Goal: Task Accomplishment & Management: Manage account settings

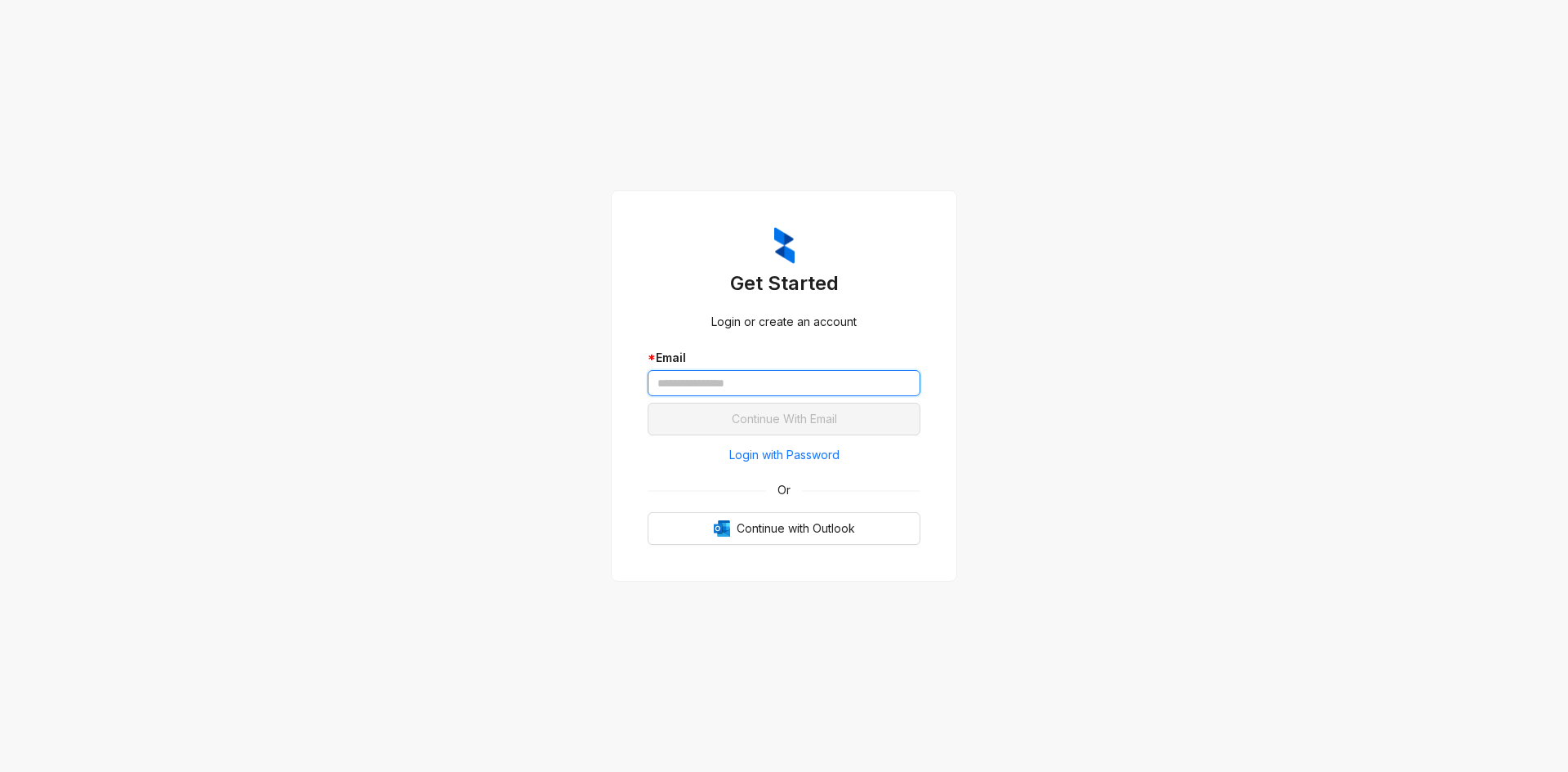
click at [709, 375] on input "text" at bounding box center [784, 383] width 273 height 26
click at [749, 382] on input "text" at bounding box center [784, 383] width 273 height 26
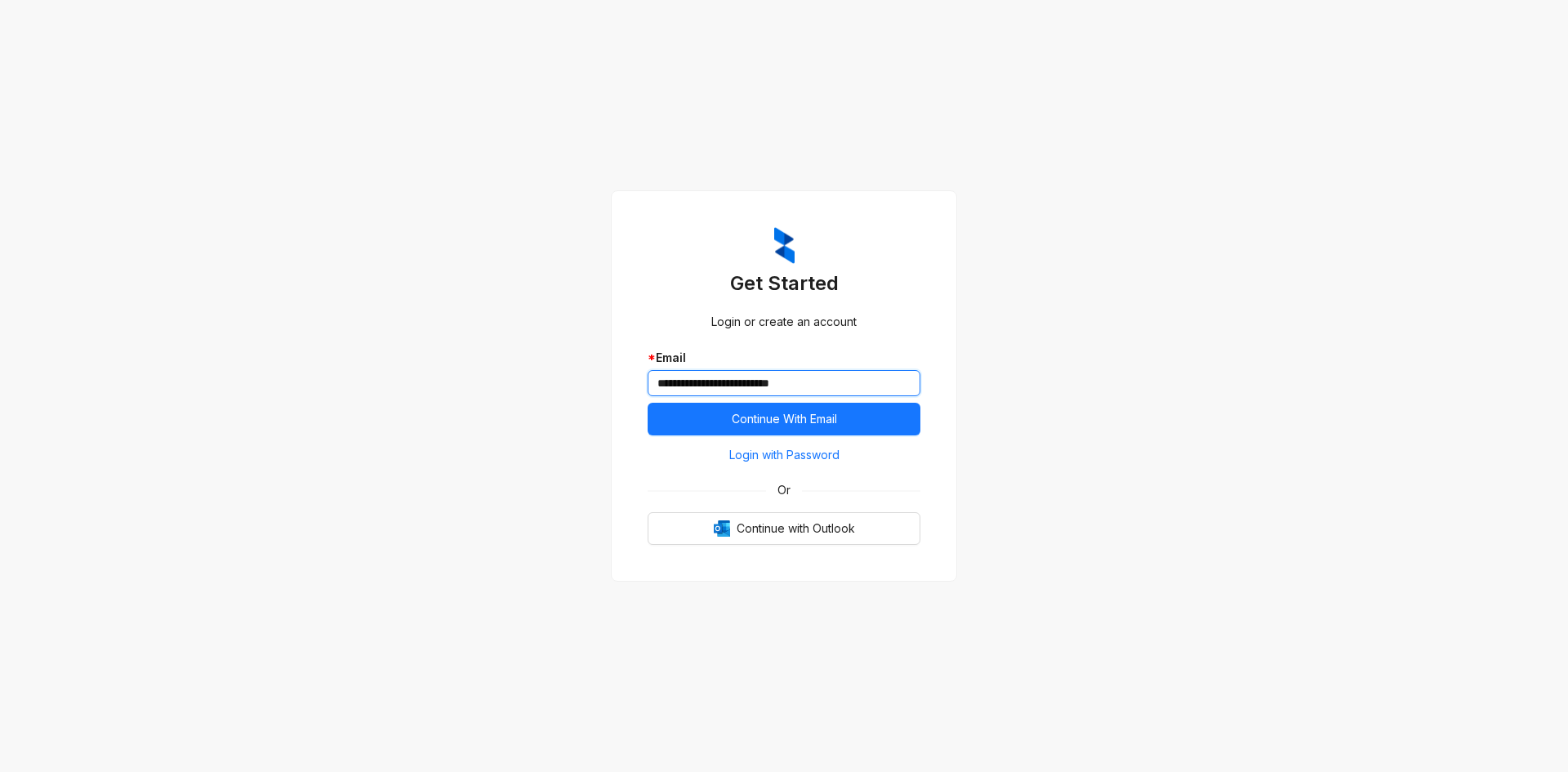
type input "**********"
click at [648, 403] on button "Continue With Email" at bounding box center [784, 420] width 273 height 33
click at [808, 534] on span "Continue with Outlook" at bounding box center [796, 528] width 118 height 18
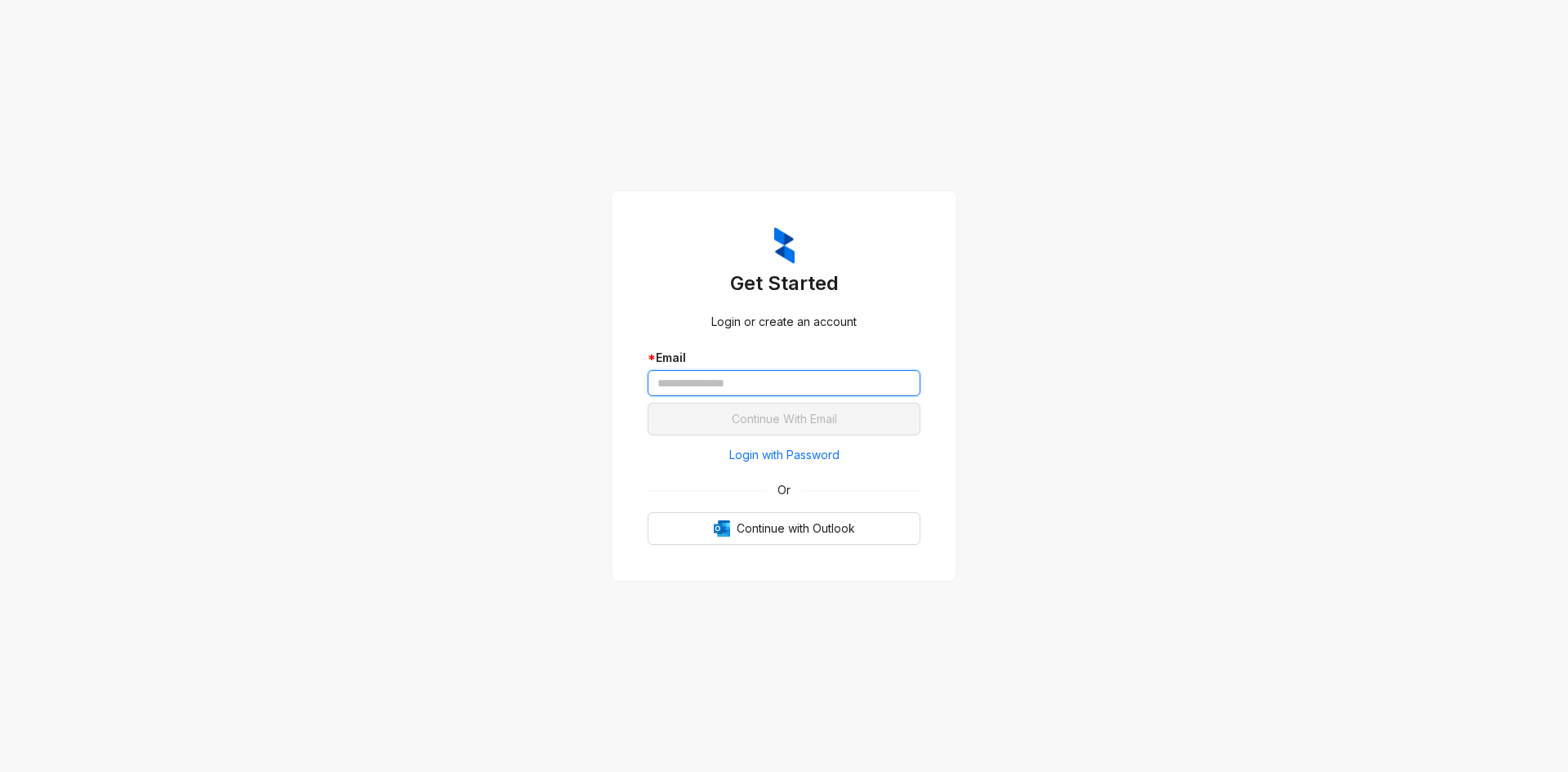
click at [828, 386] on input "text" at bounding box center [784, 383] width 273 height 26
click at [831, 384] on input "text" at bounding box center [784, 383] width 273 height 26
type input "*"
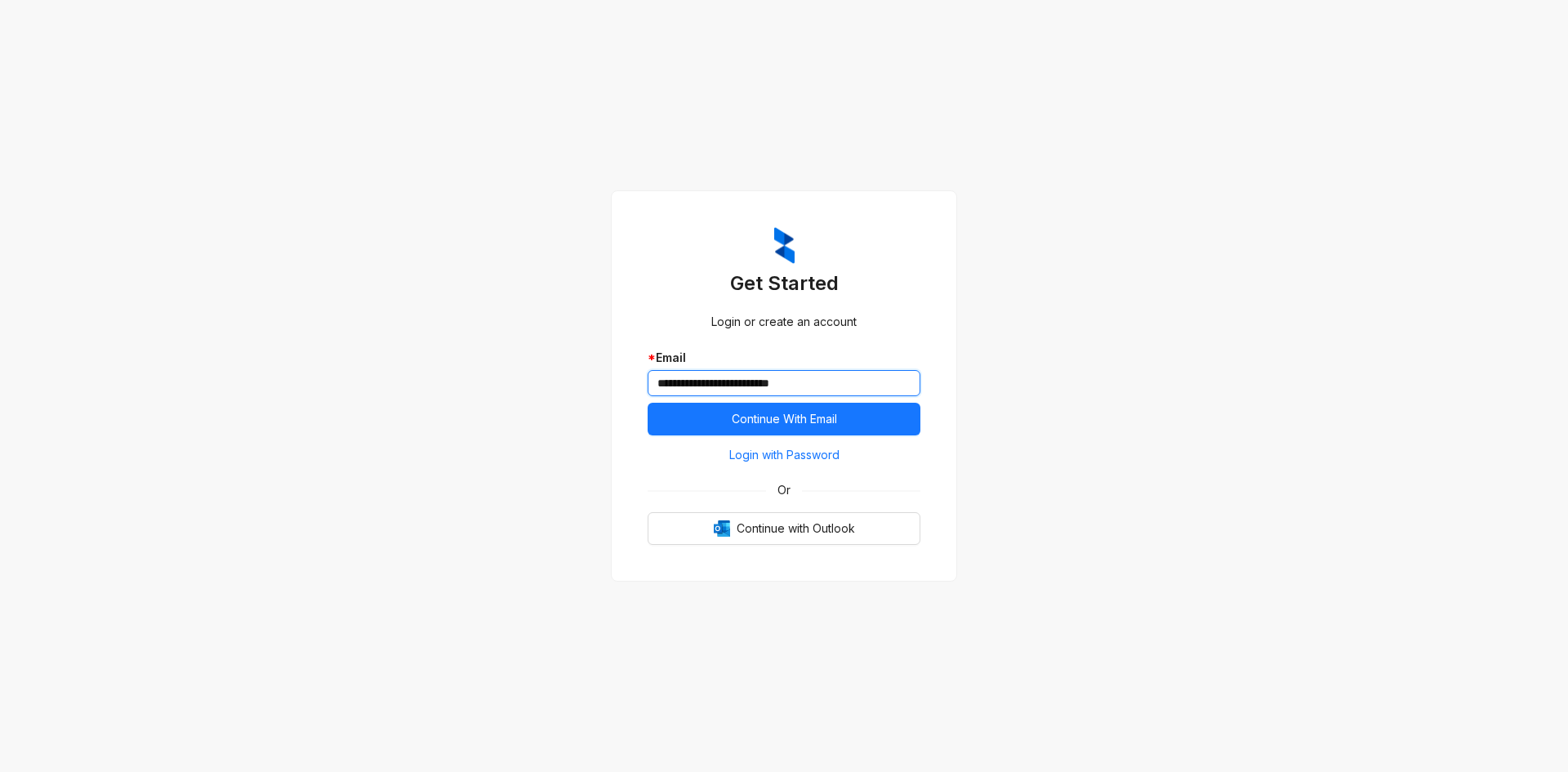
type input "**********"
click at [648, 403] on button "Continue With Email" at bounding box center [784, 420] width 273 height 33
click at [817, 453] on span "Login with Password" at bounding box center [784, 454] width 111 height 18
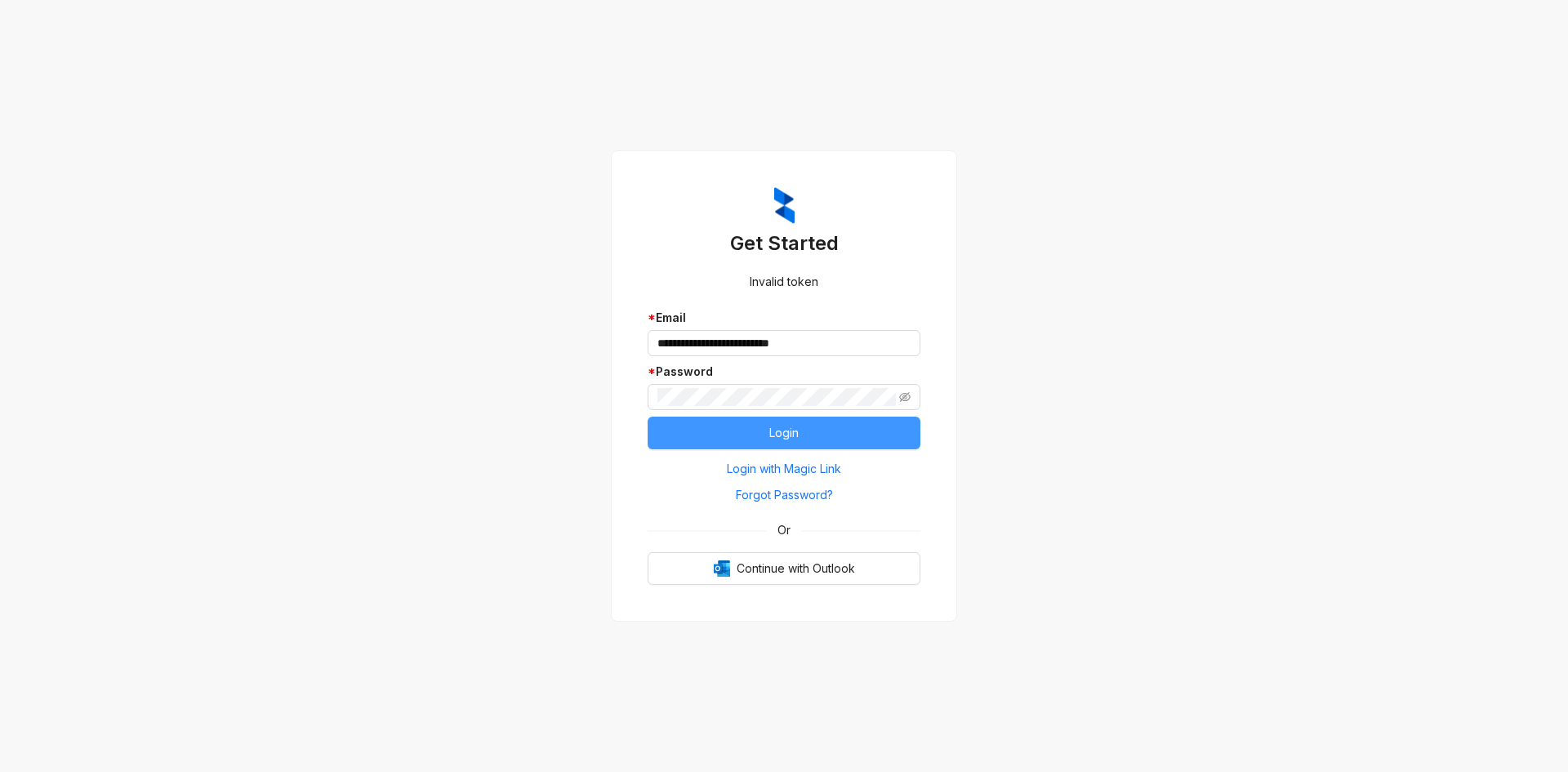
click at [859, 446] on button "Login" at bounding box center [784, 433] width 273 height 33
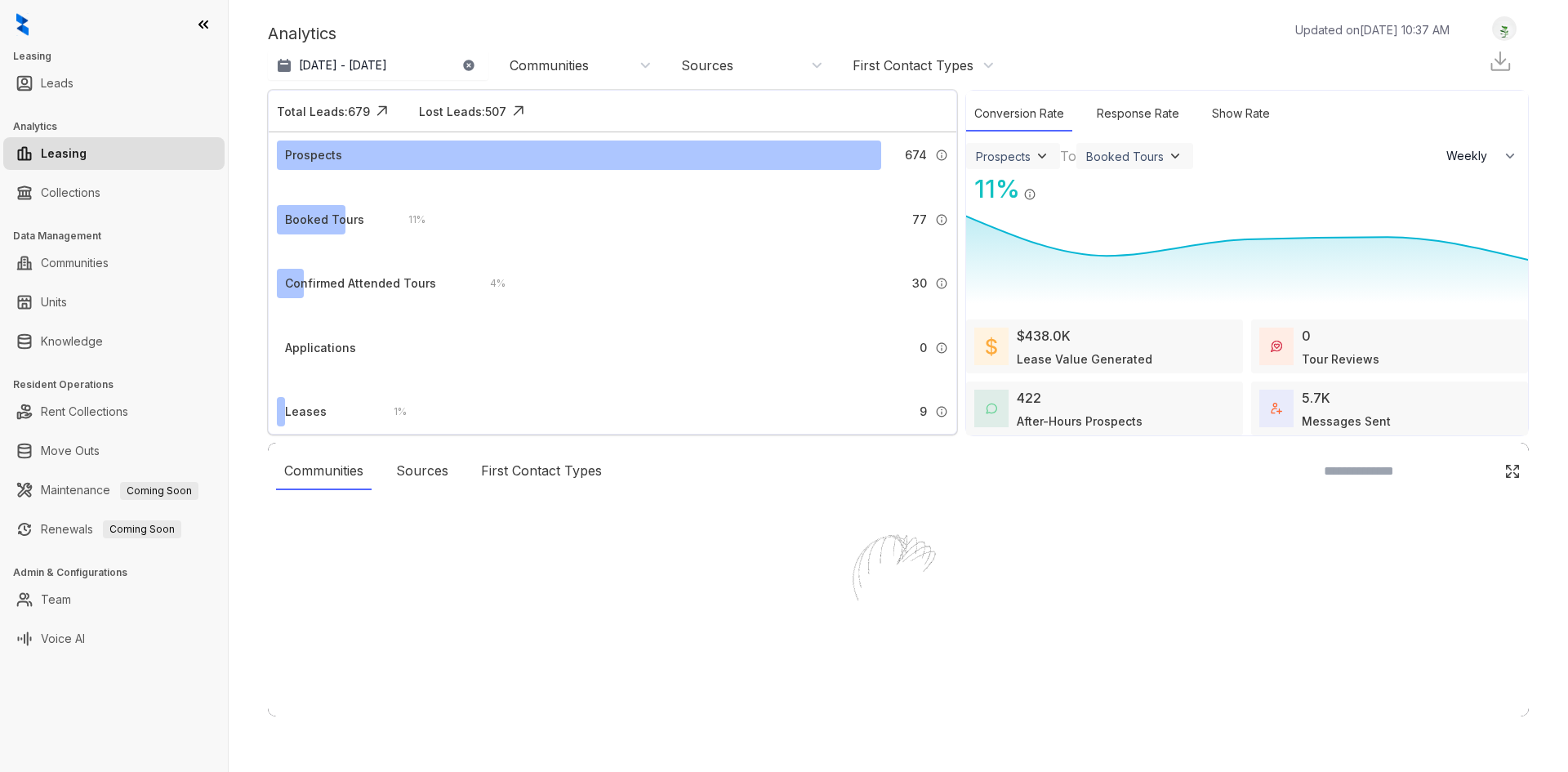
select select "******"
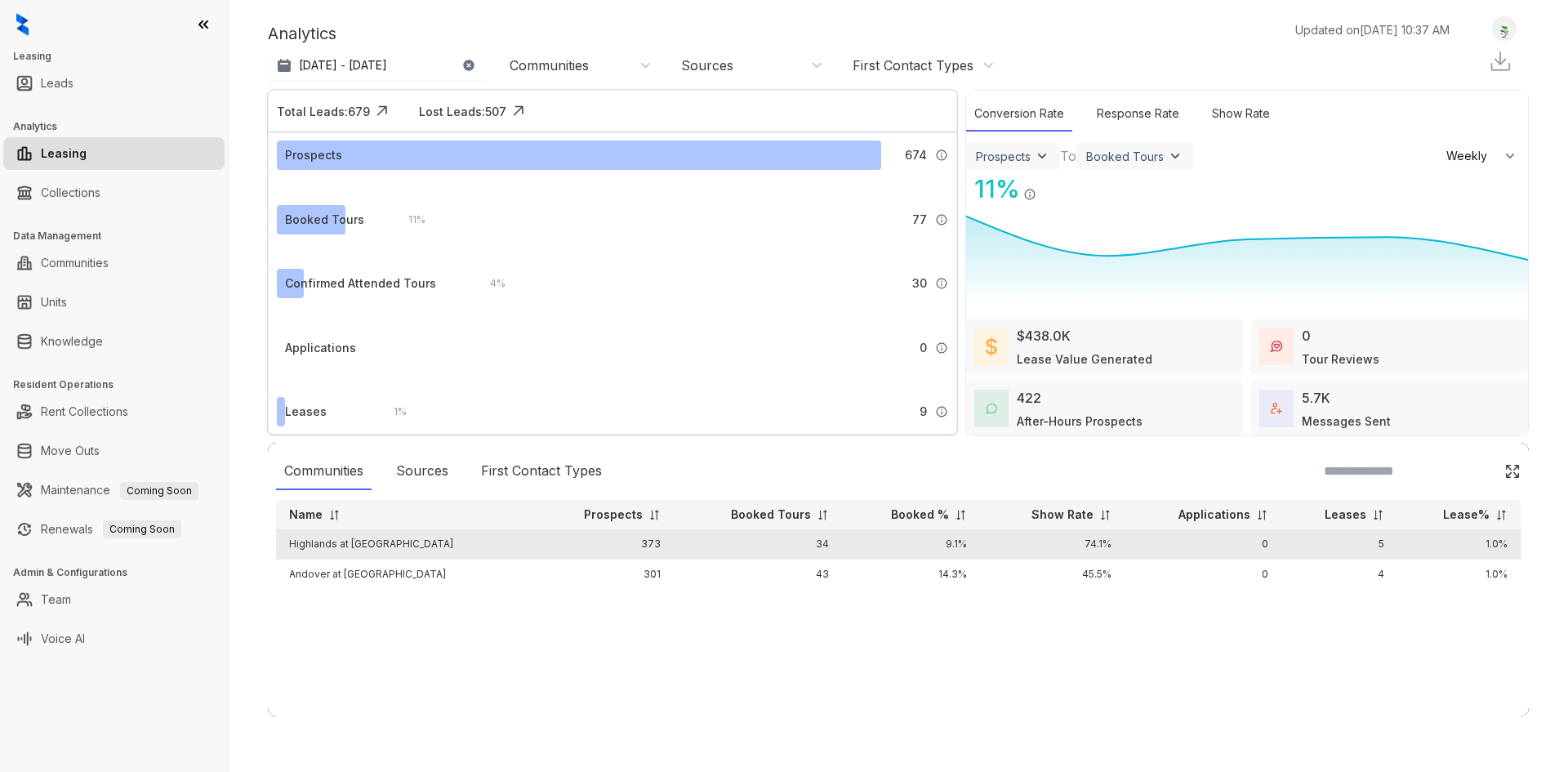
click at [370, 549] on td "Highlands at [GEOGRAPHIC_DATA]" at bounding box center [405, 544] width 258 height 30
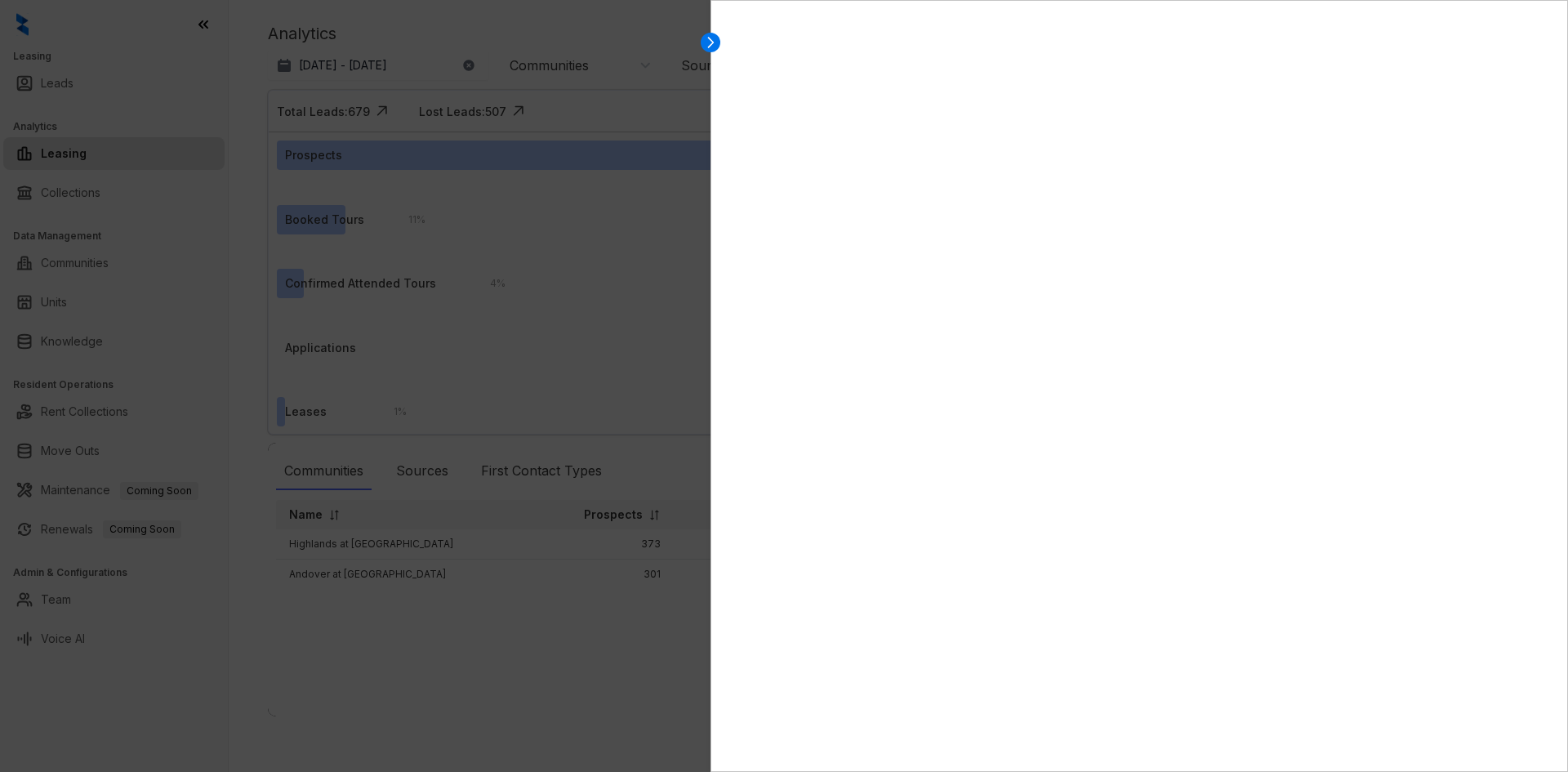
select select "******"
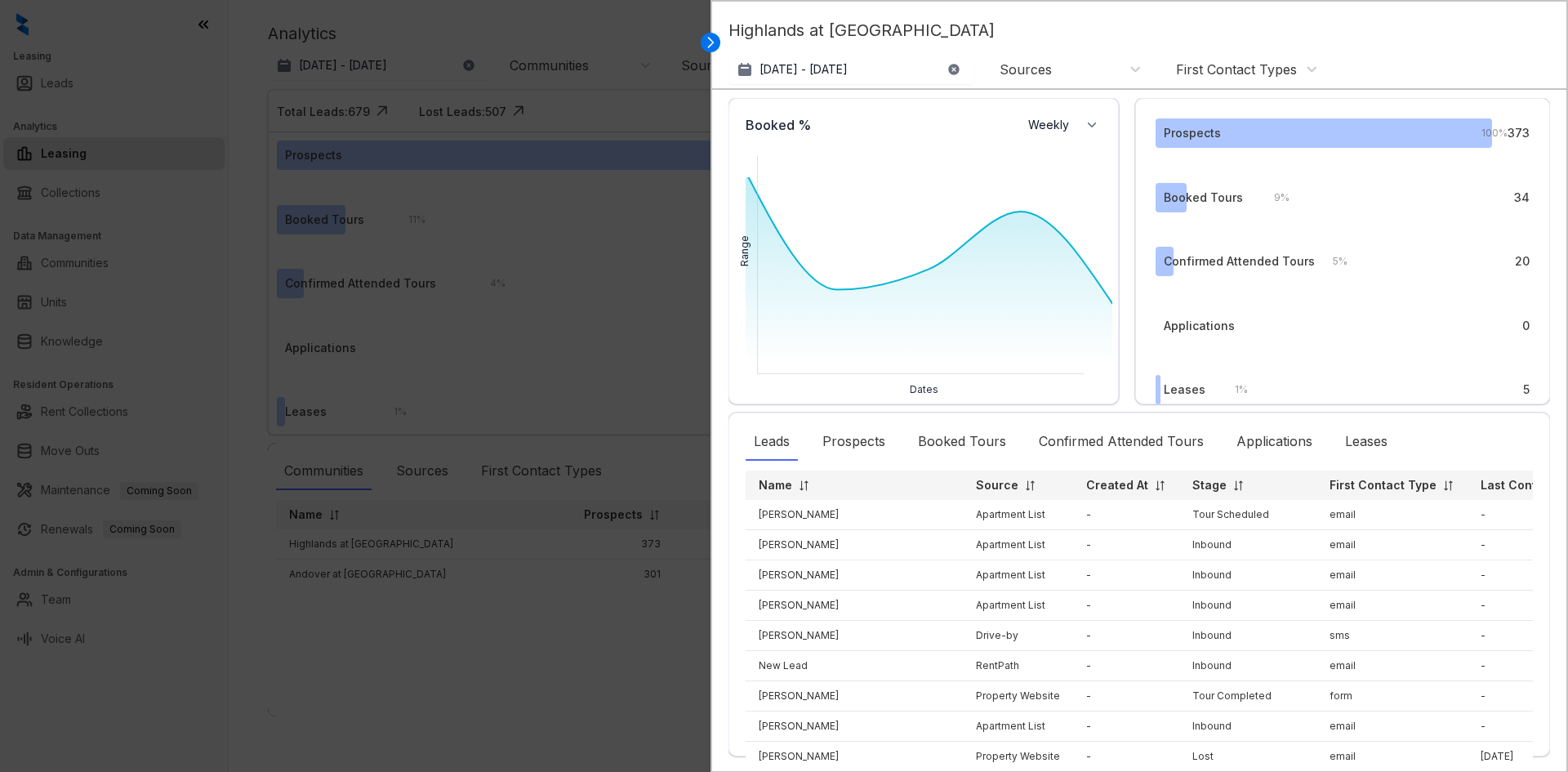
click at [363, 607] on div at bounding box center [784, 386] width 1568 height 772
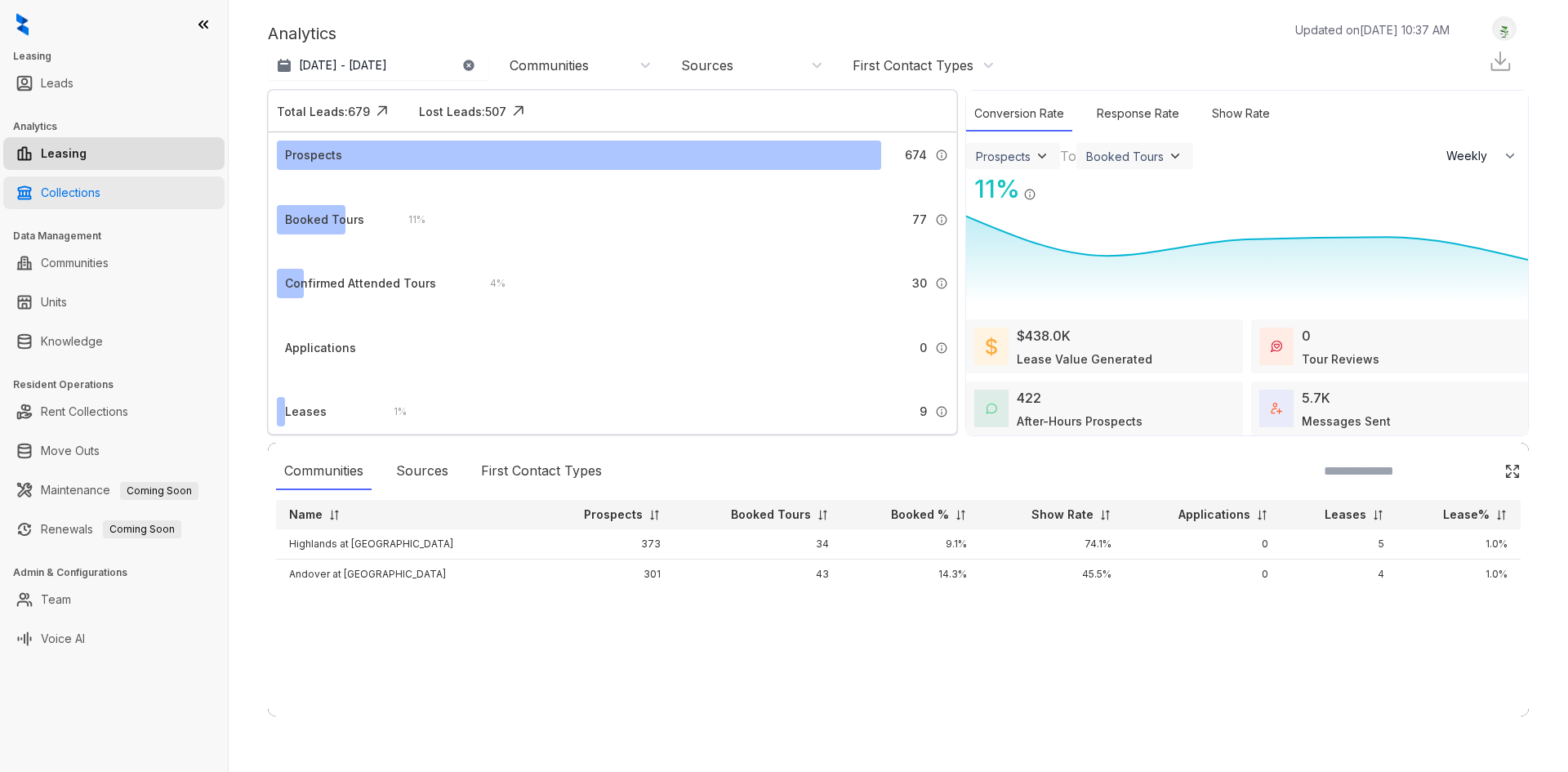
click at [62, 196] on link "Collections" at bounding box center [70, 193] width 59 height 33
click at [100, 189] on link "Collections" at bounding box center [70, 193] width 59 height 33
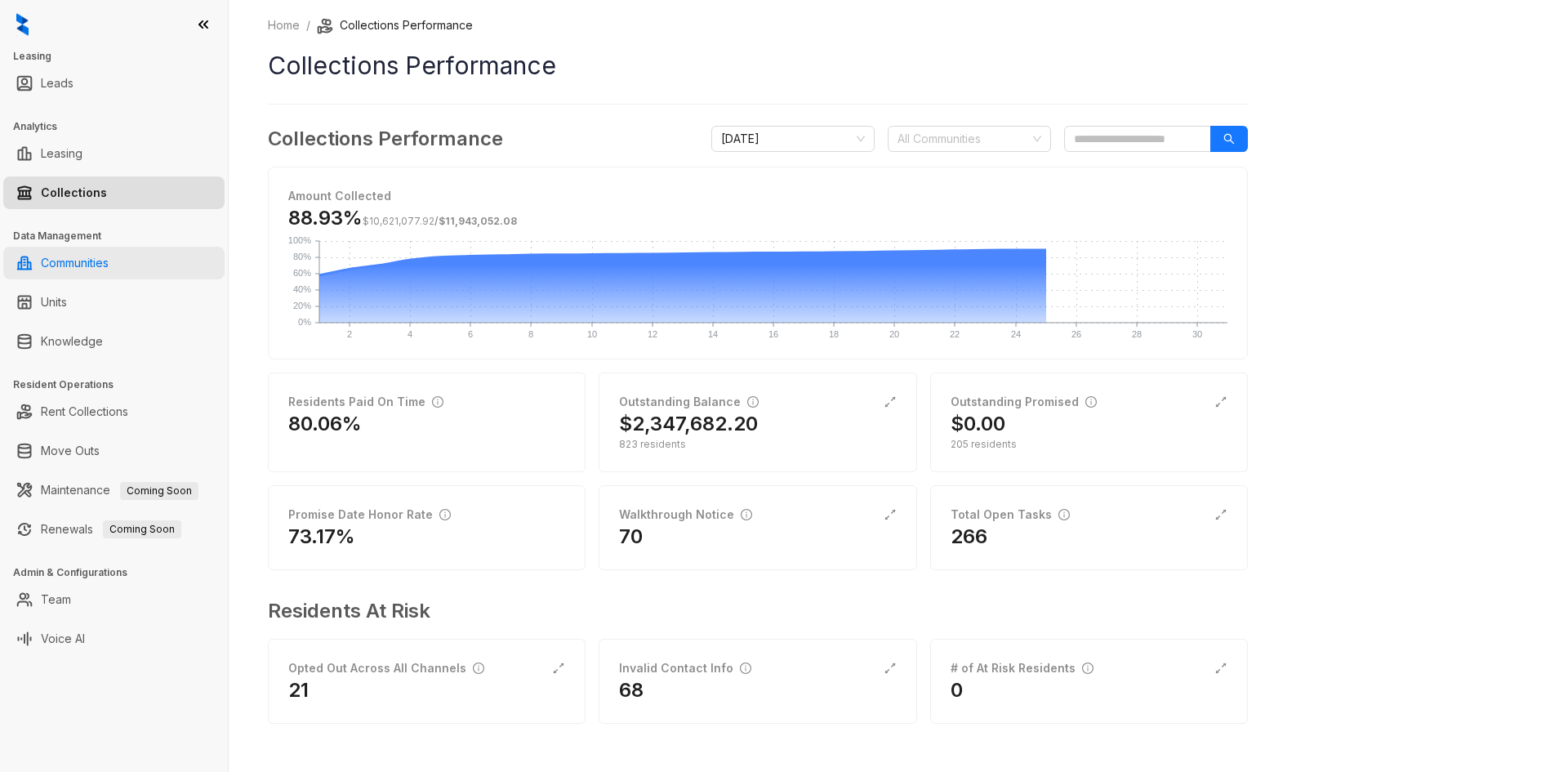
click at [80, 260] on link "Communities" at bounding box center [75, 263] width 68 height 33
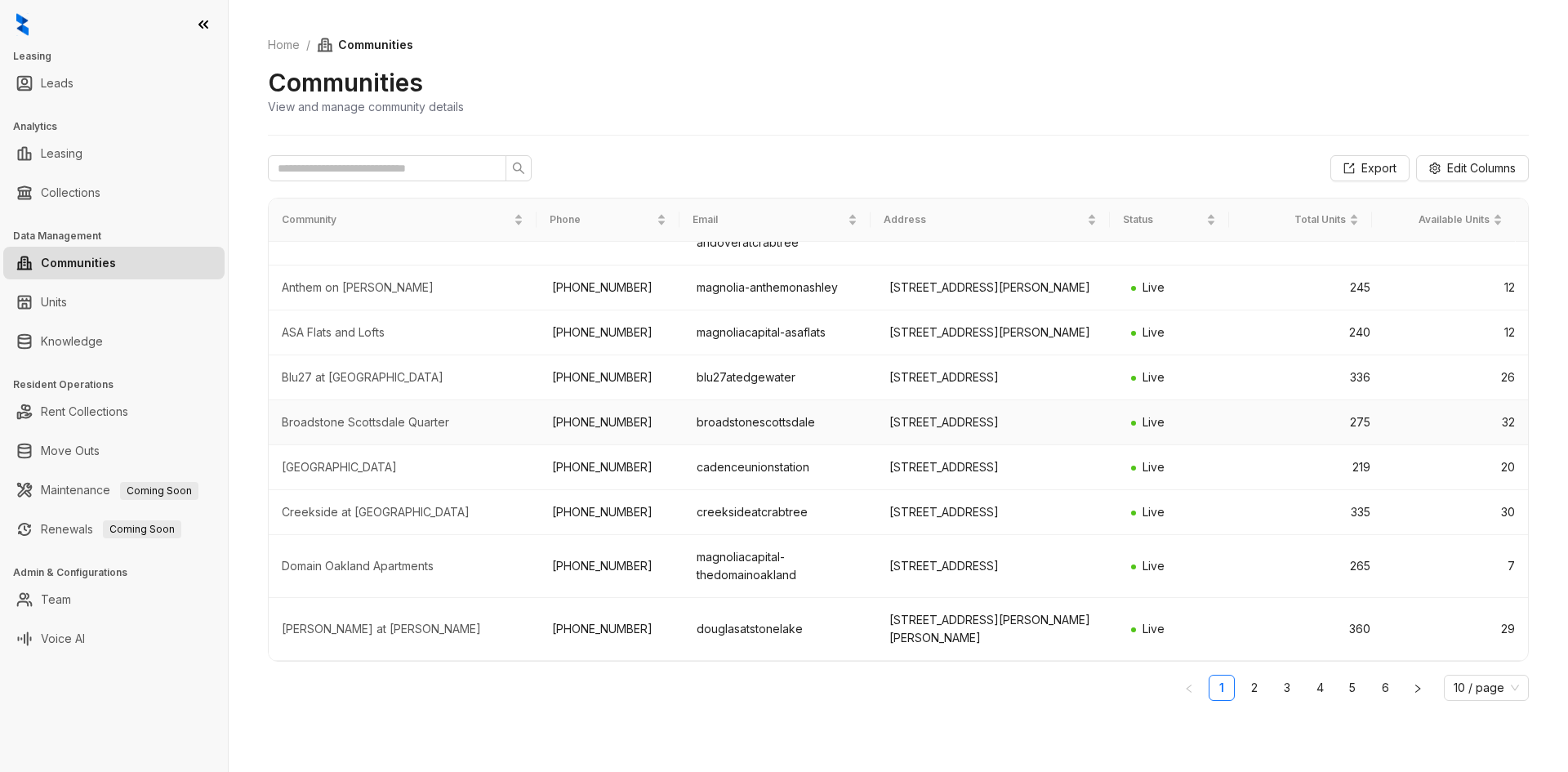
scroll to position [210, 0]
click at [351, 505] on div "Creekside at [GEOGRAPHIC_DATA]" at bounding box center [403, 513] width 244 height 17
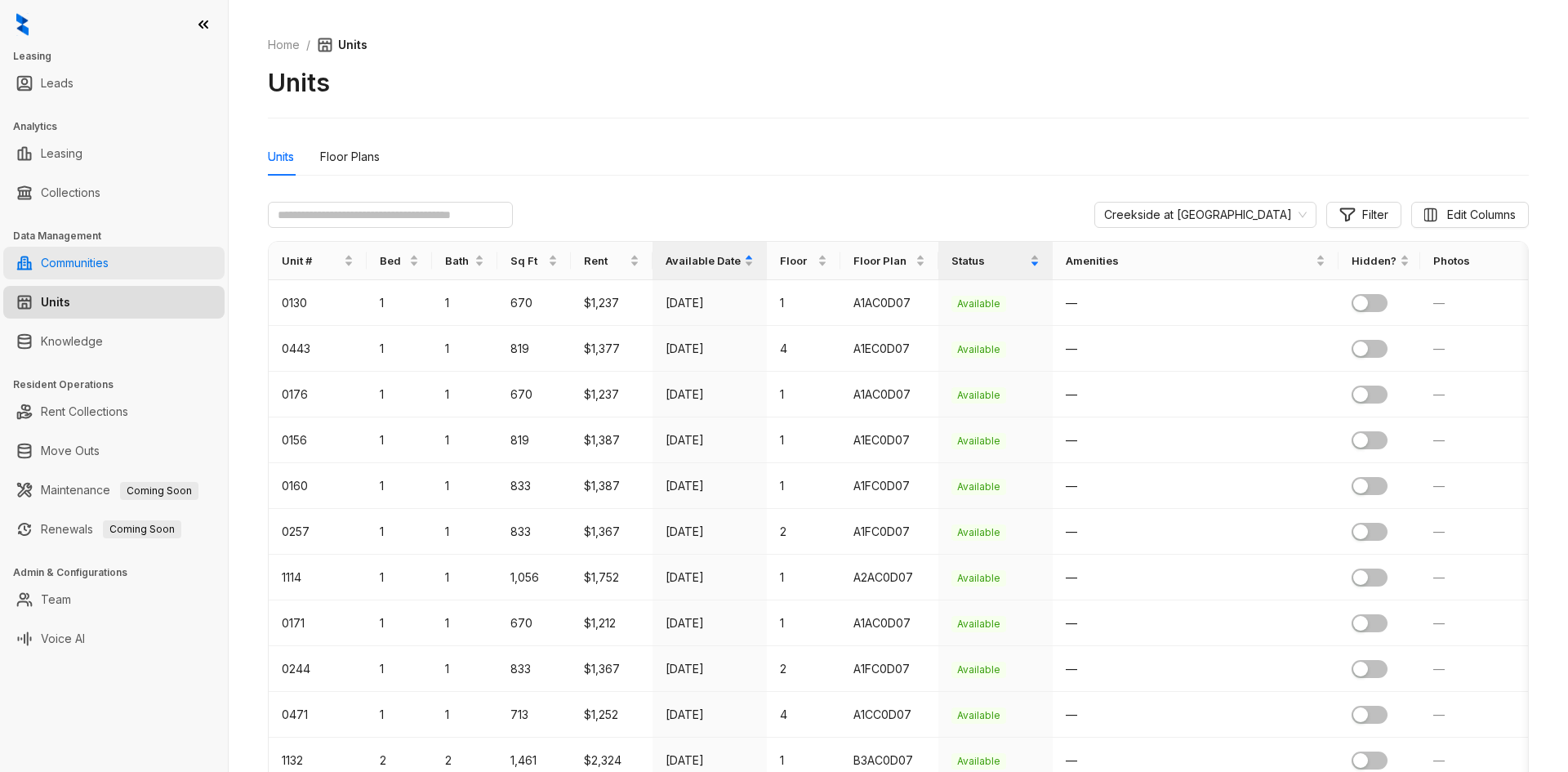
click at [69, 259] on link "Communities" at bounding box center [75, 263] width 68 height 33
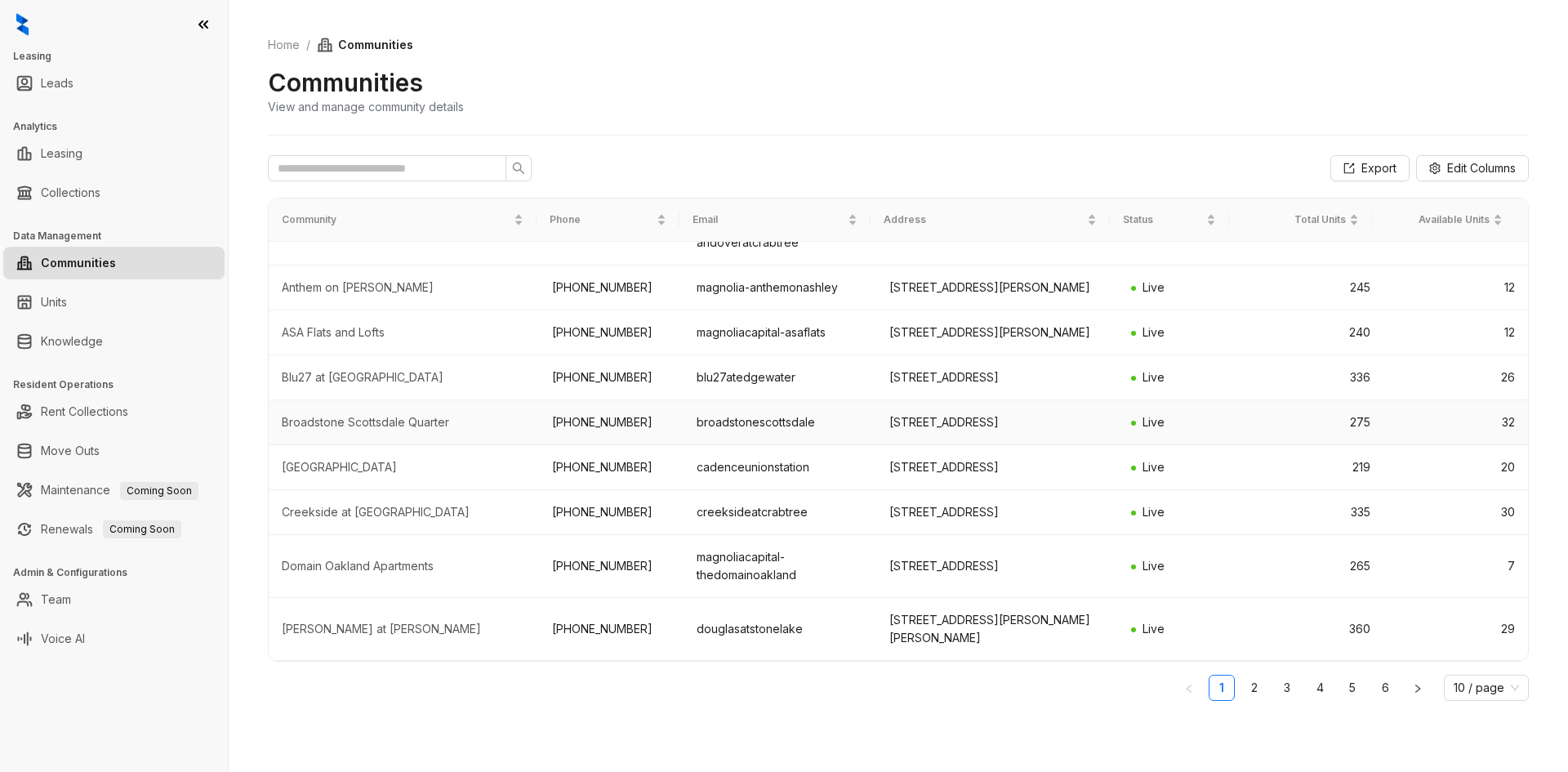
scroll to position [210, 0]
click at [385, 508] on div "Creekside at [GEOGRAPHIC_DATA]" at bounding box center [403, 513] width 244 height 17
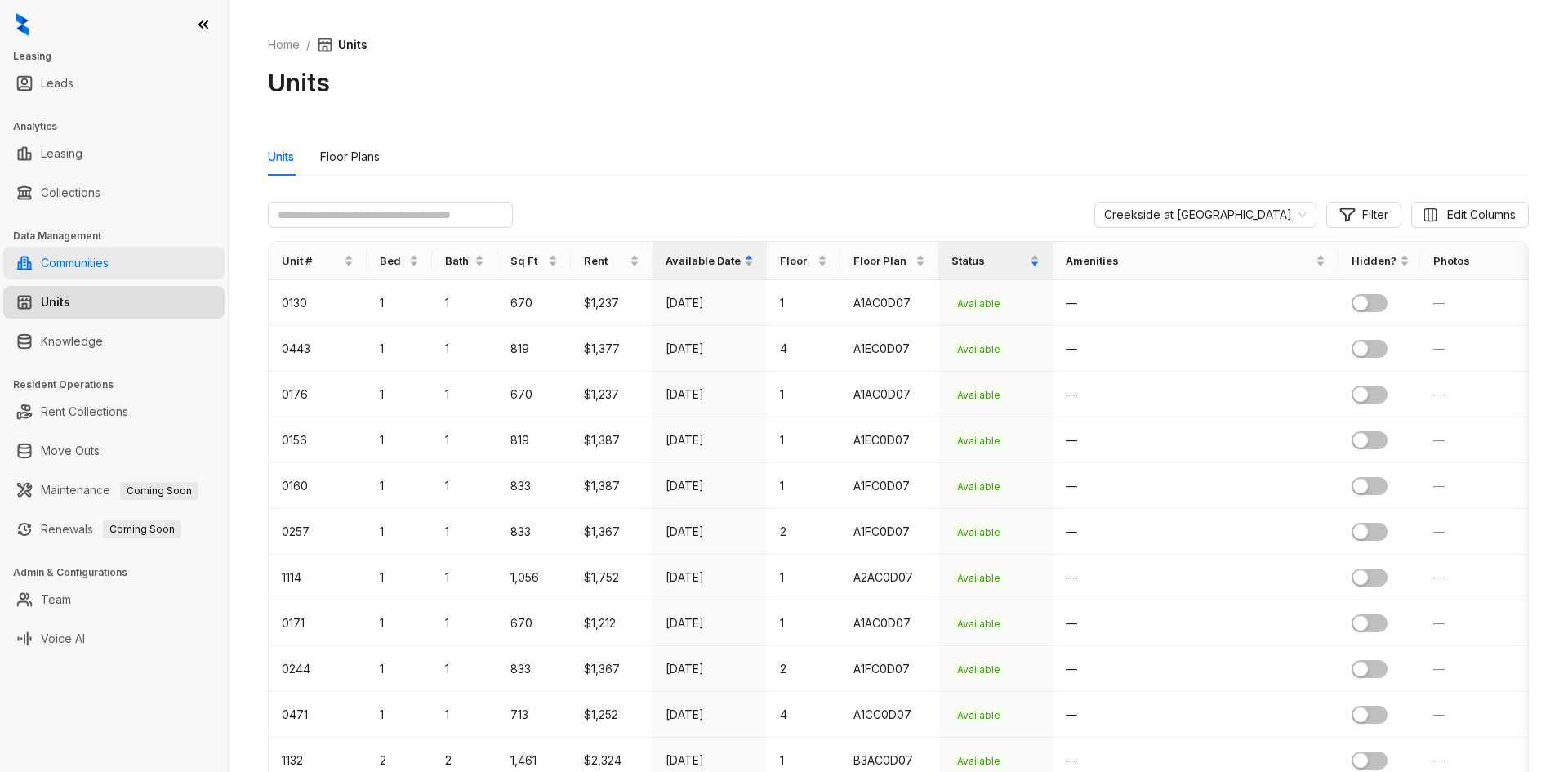
click at [103, 258] on link "Communities" at bounding box center [75, 263] width 68 height 33
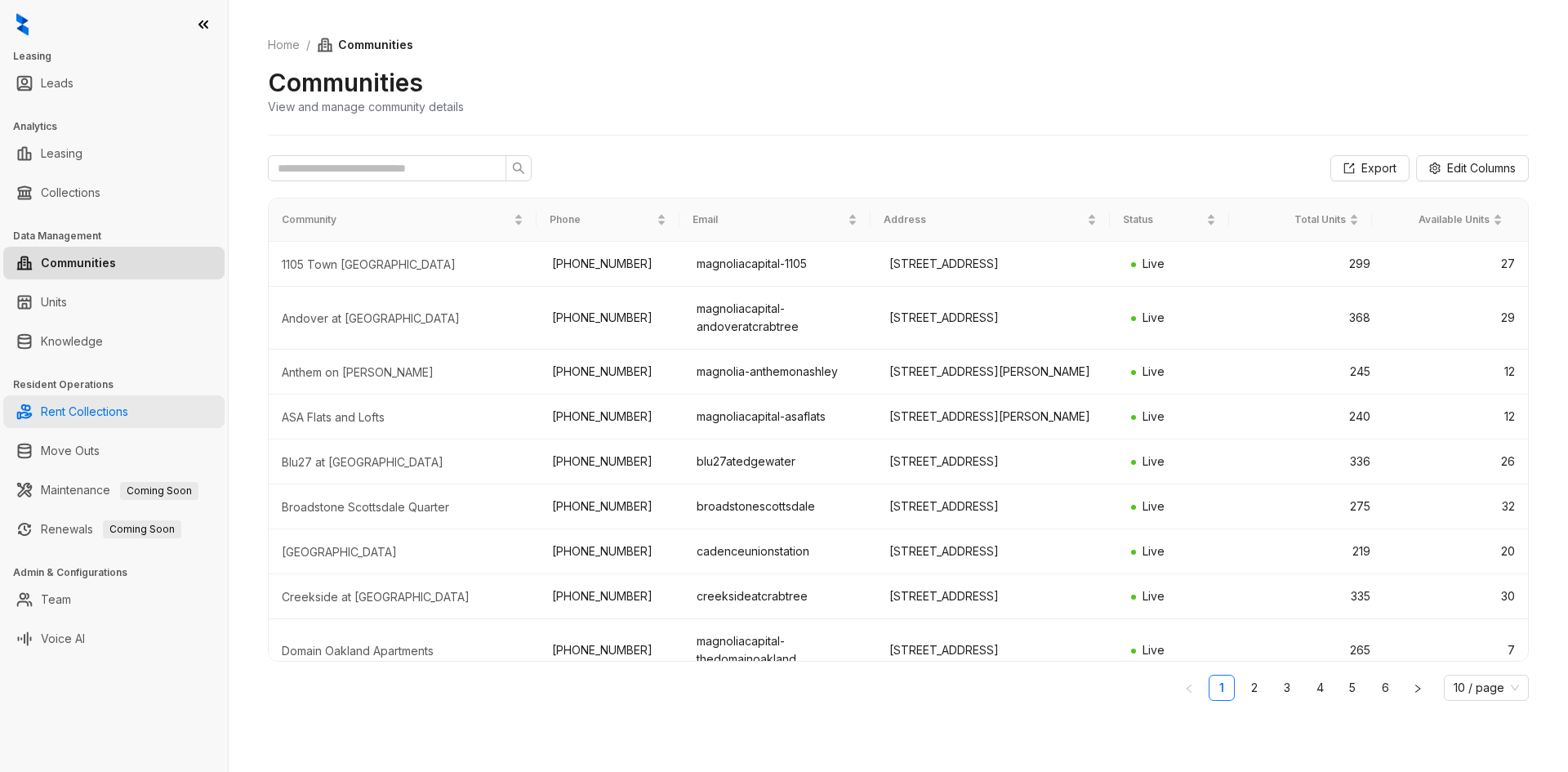
click at [76, 411] on link "Rent Collections" at bounding box center [84, 412] width 87 height 33
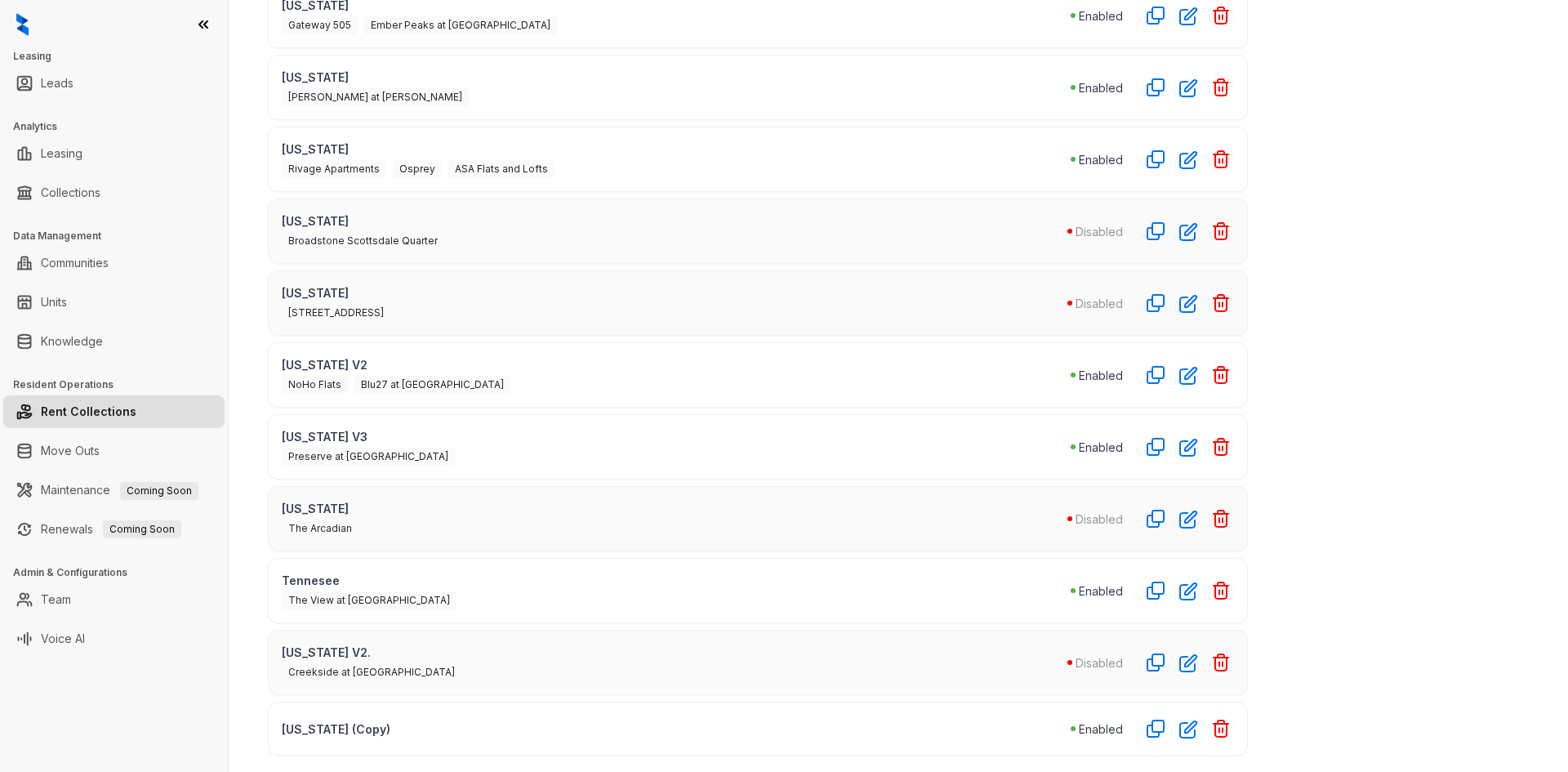
scroll to position [659, 0]
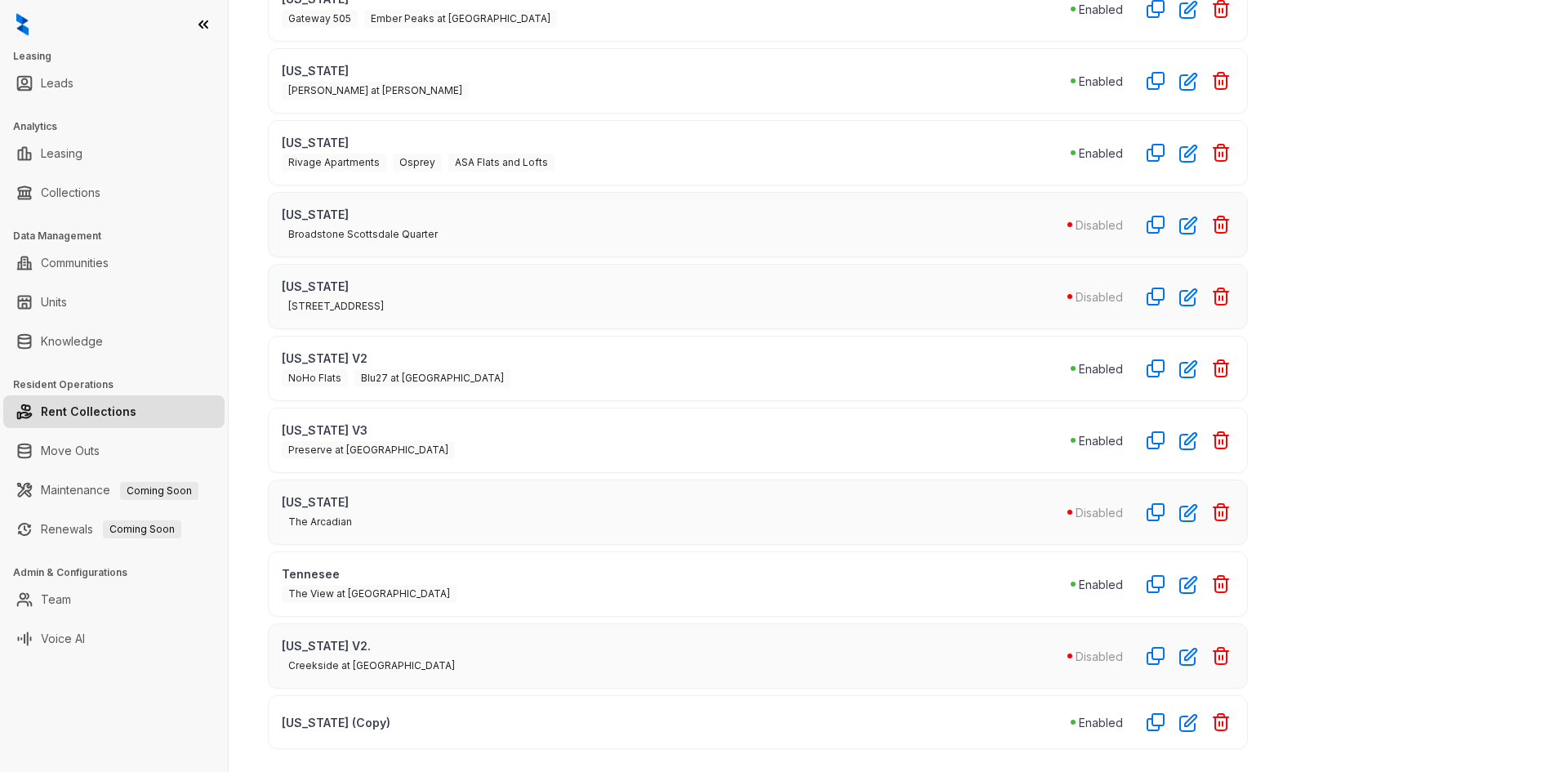
click at [380, 655] on div "Creekside at [GEOGRAPHIC_DATA]" at bounding box center [674, 664] width 785 height 20
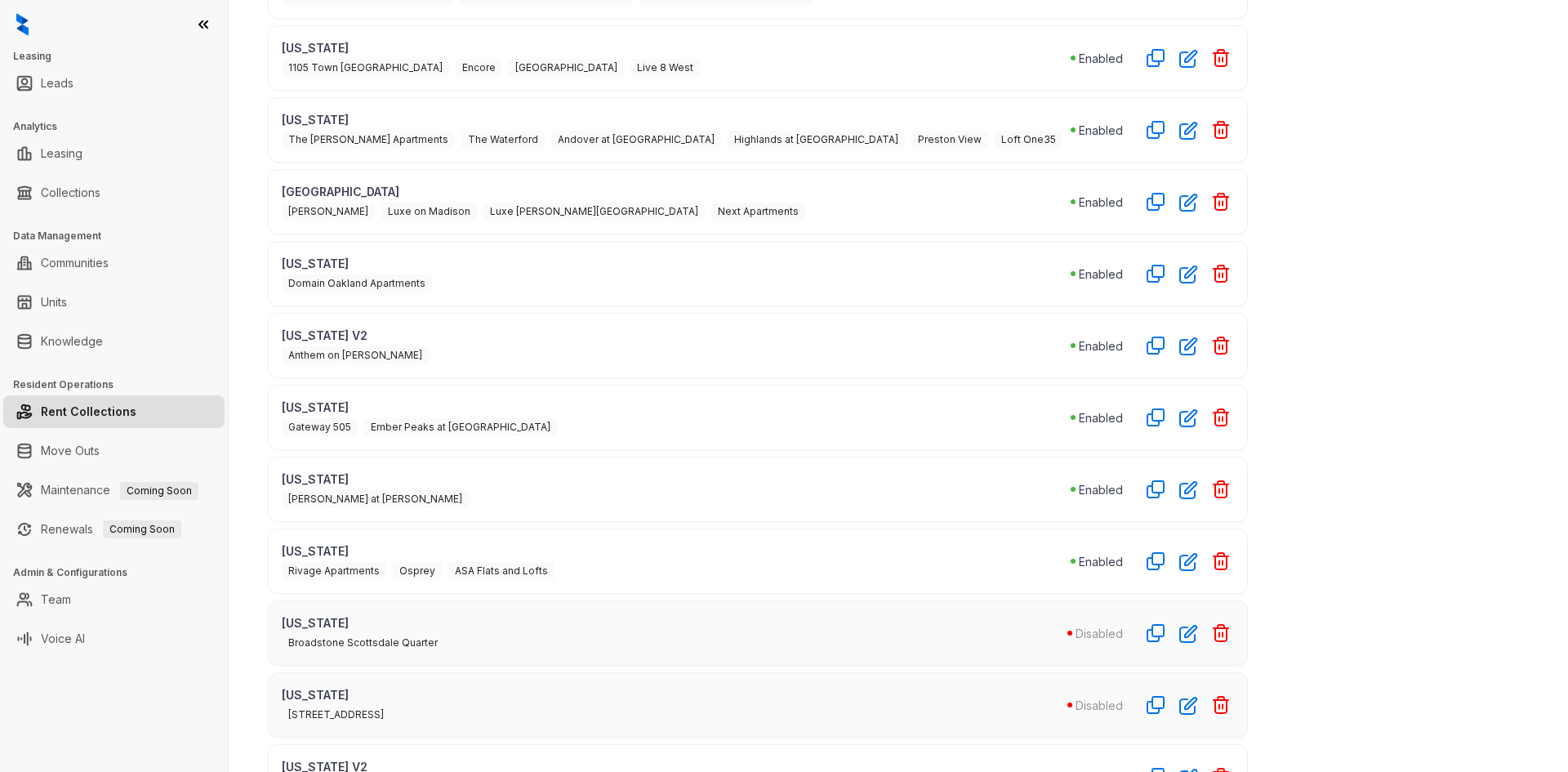
scroll to position [170, 0]
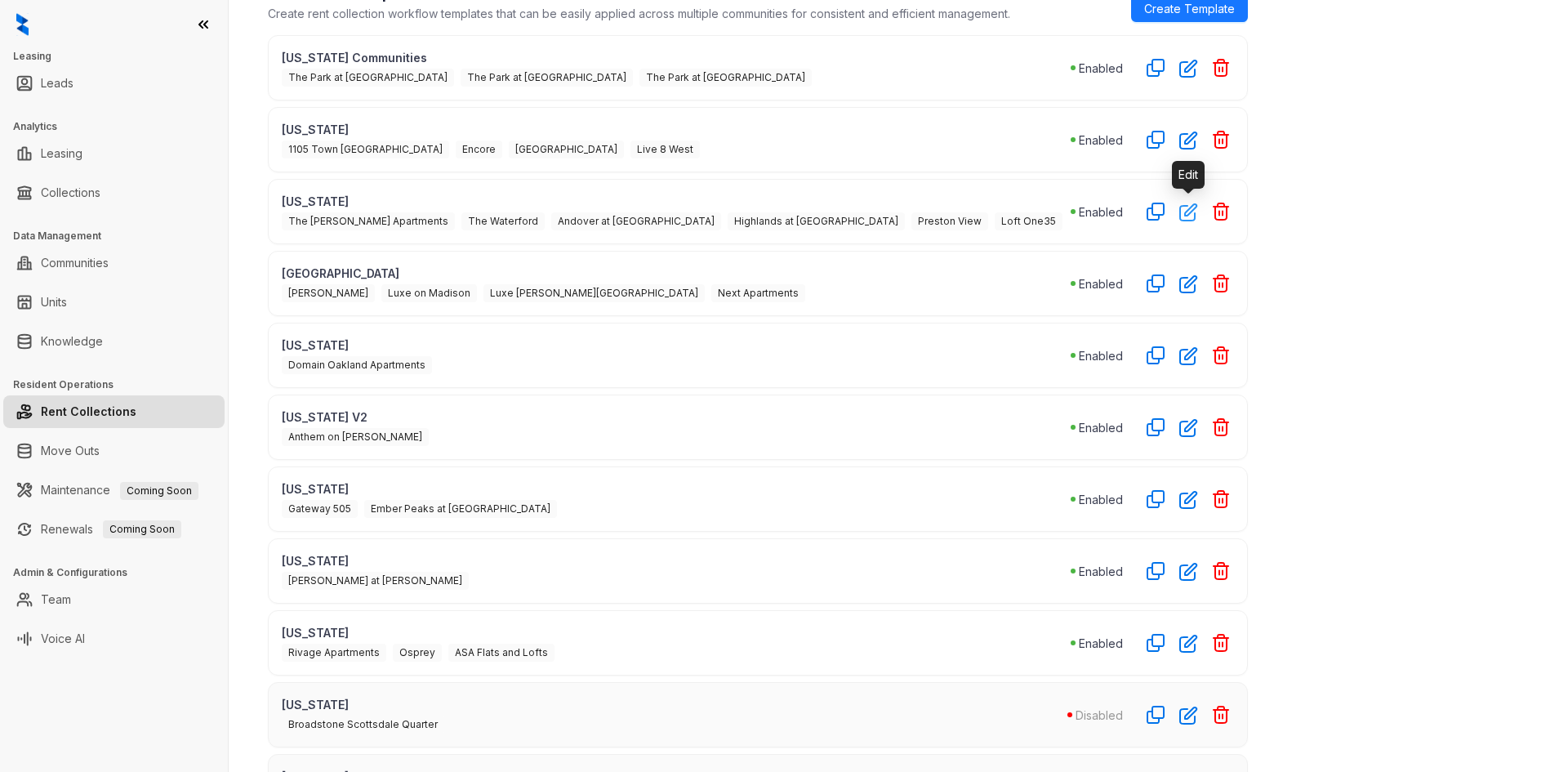
click at [1181, 213] on icon "button" at bounding box center [1187, 212] width 18 height 18
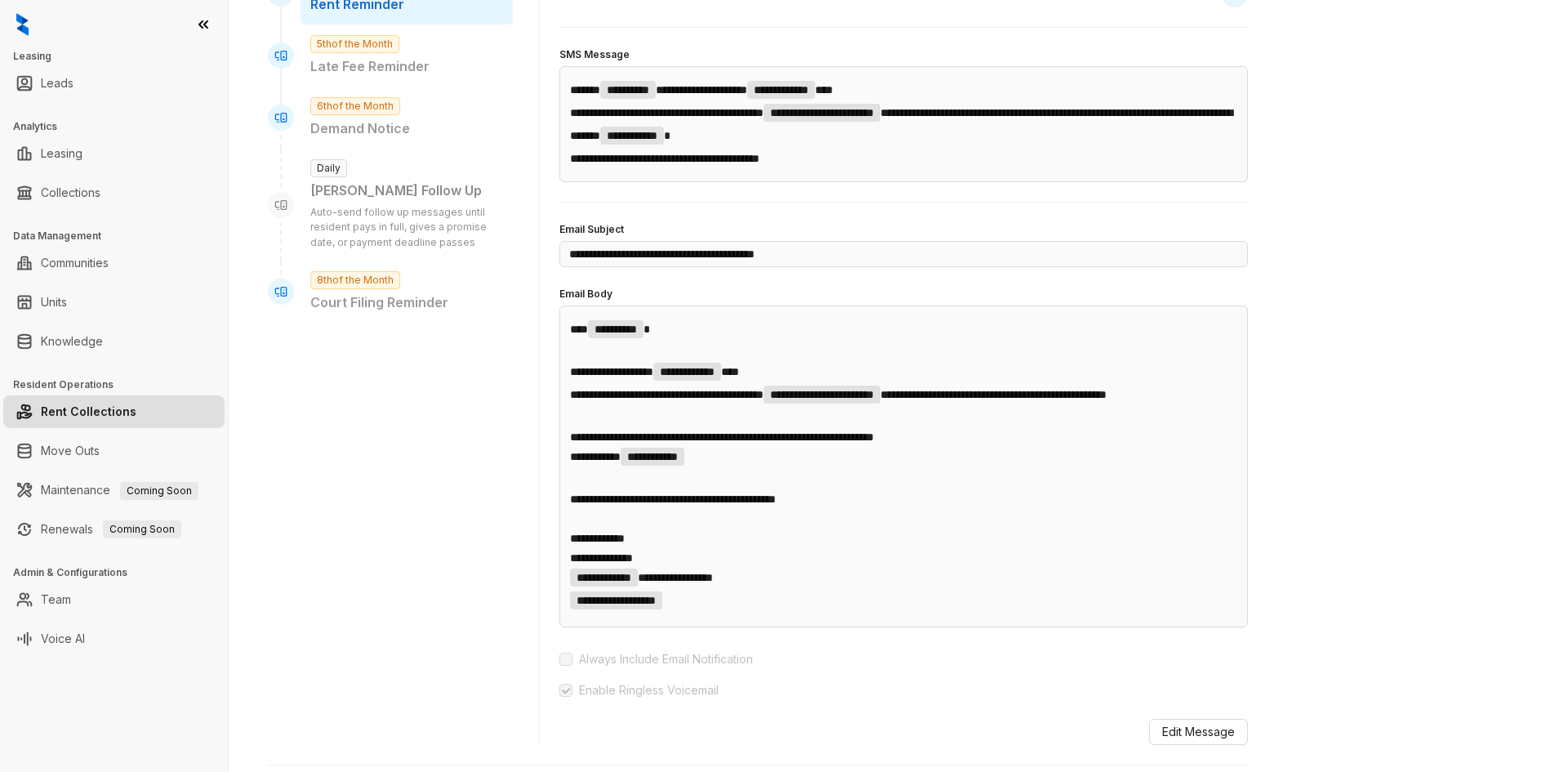
scroll to position [252, 0]
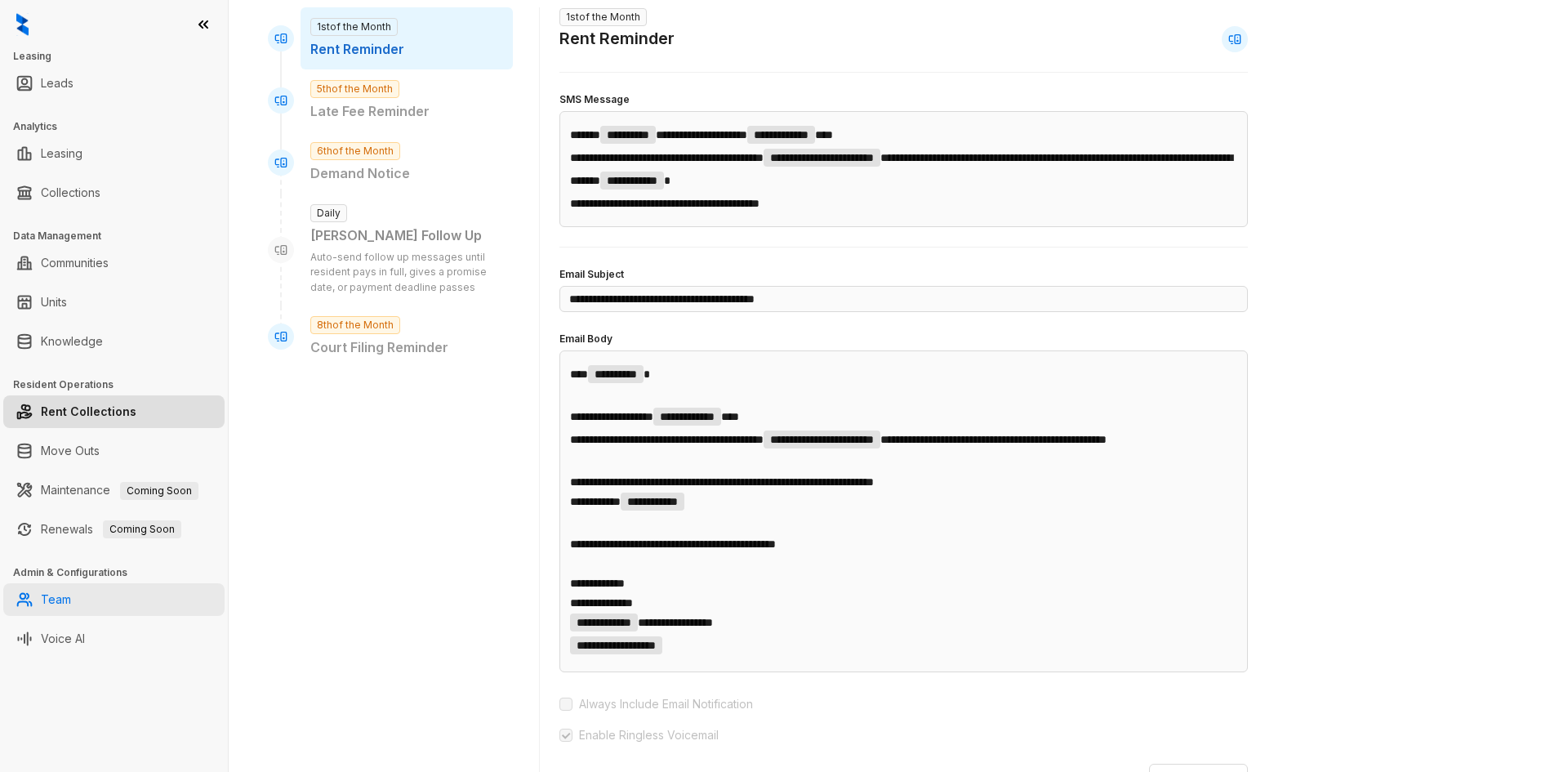
click at [58, 601] on link "Team" at bounding box center [55, 599] width 30 height 33
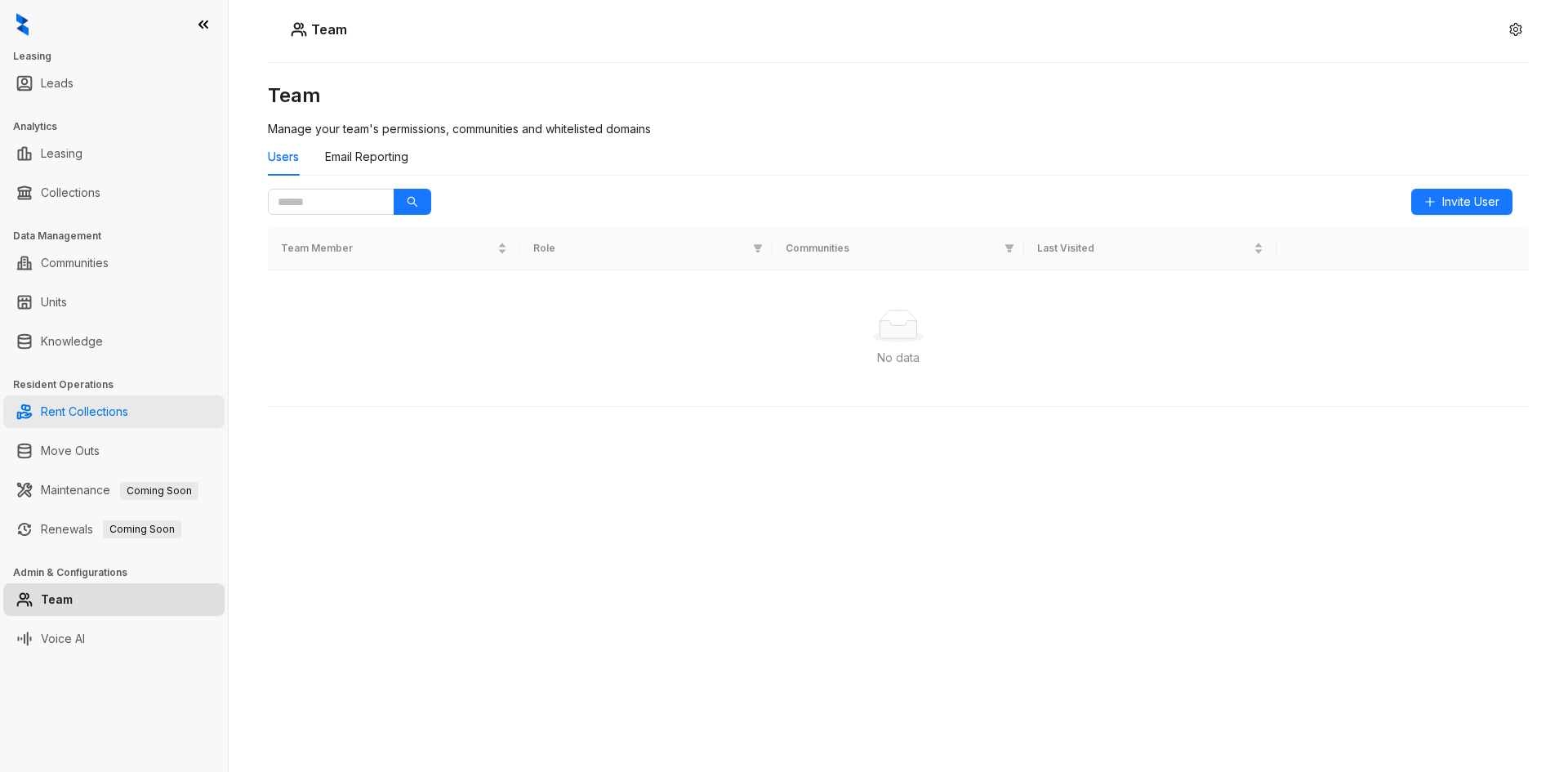
click at [90, 413] on link "Rent Collections" at bounding box center [84, 412] width 87 height 33
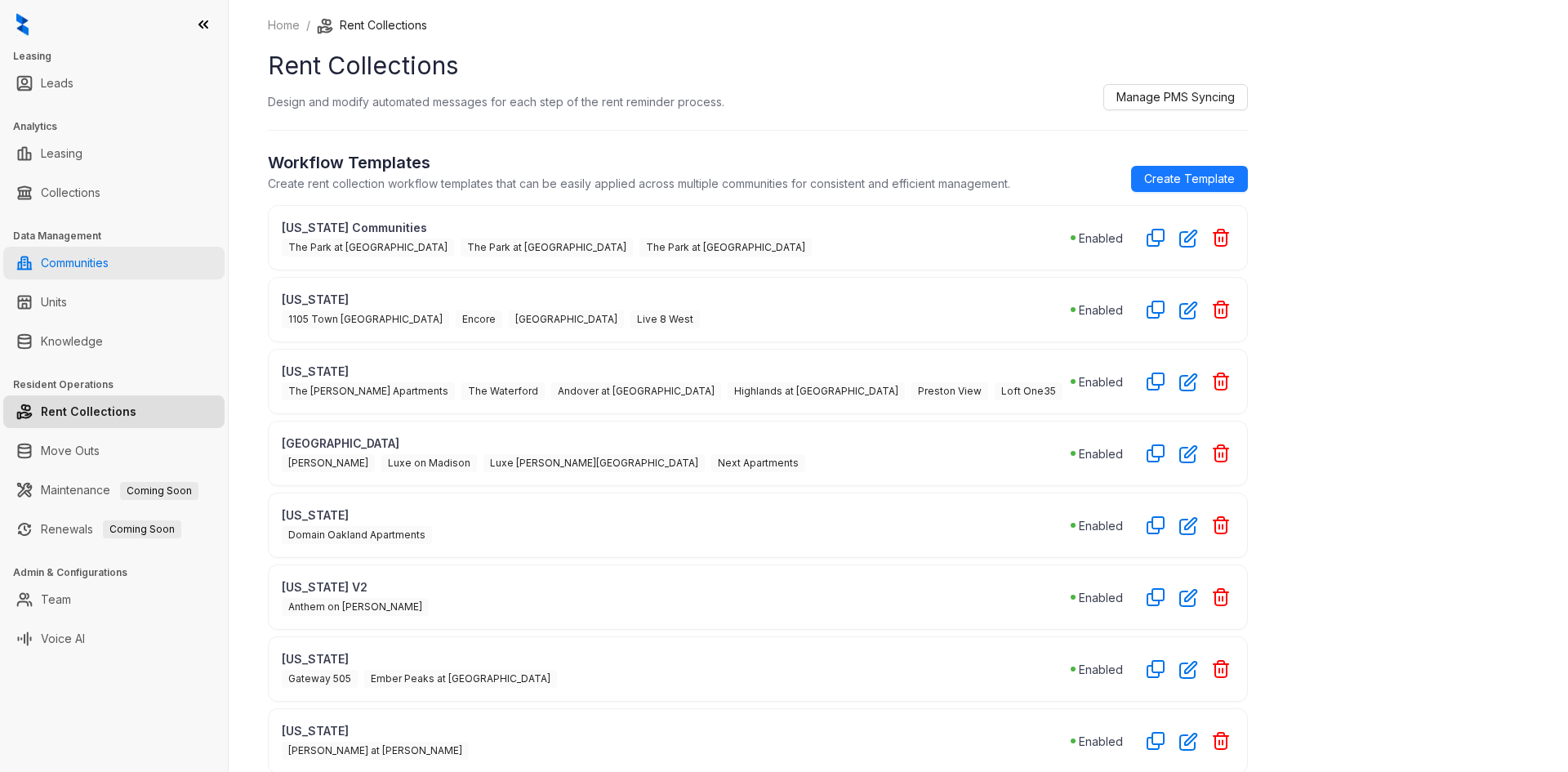
click at [52, 259] on link "Communities" at bounding box center [75, 263] width 68 height 33
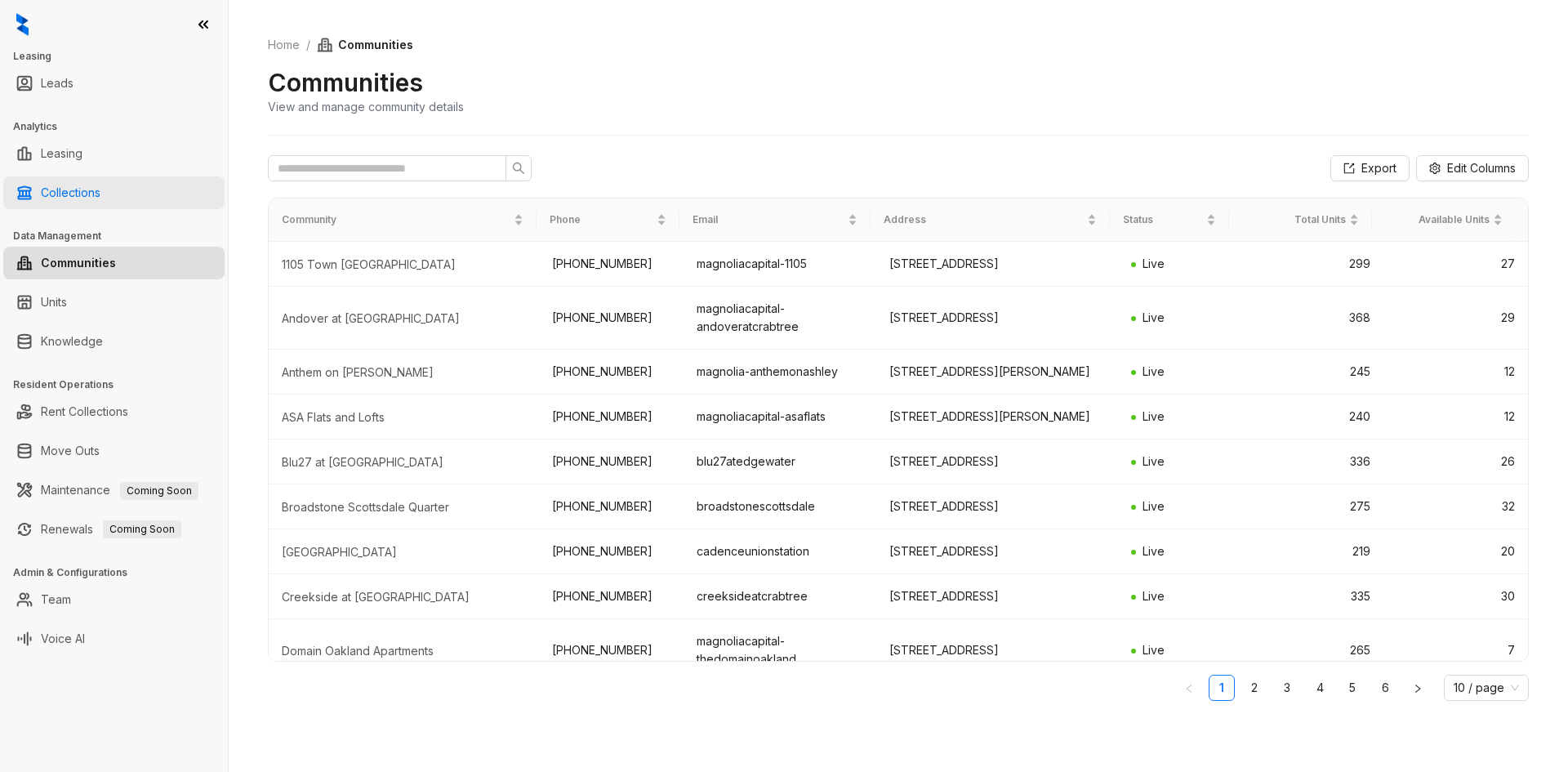
click at [69, 196] on link "Collections" at bounding box center [70, 193] width 59 height 33
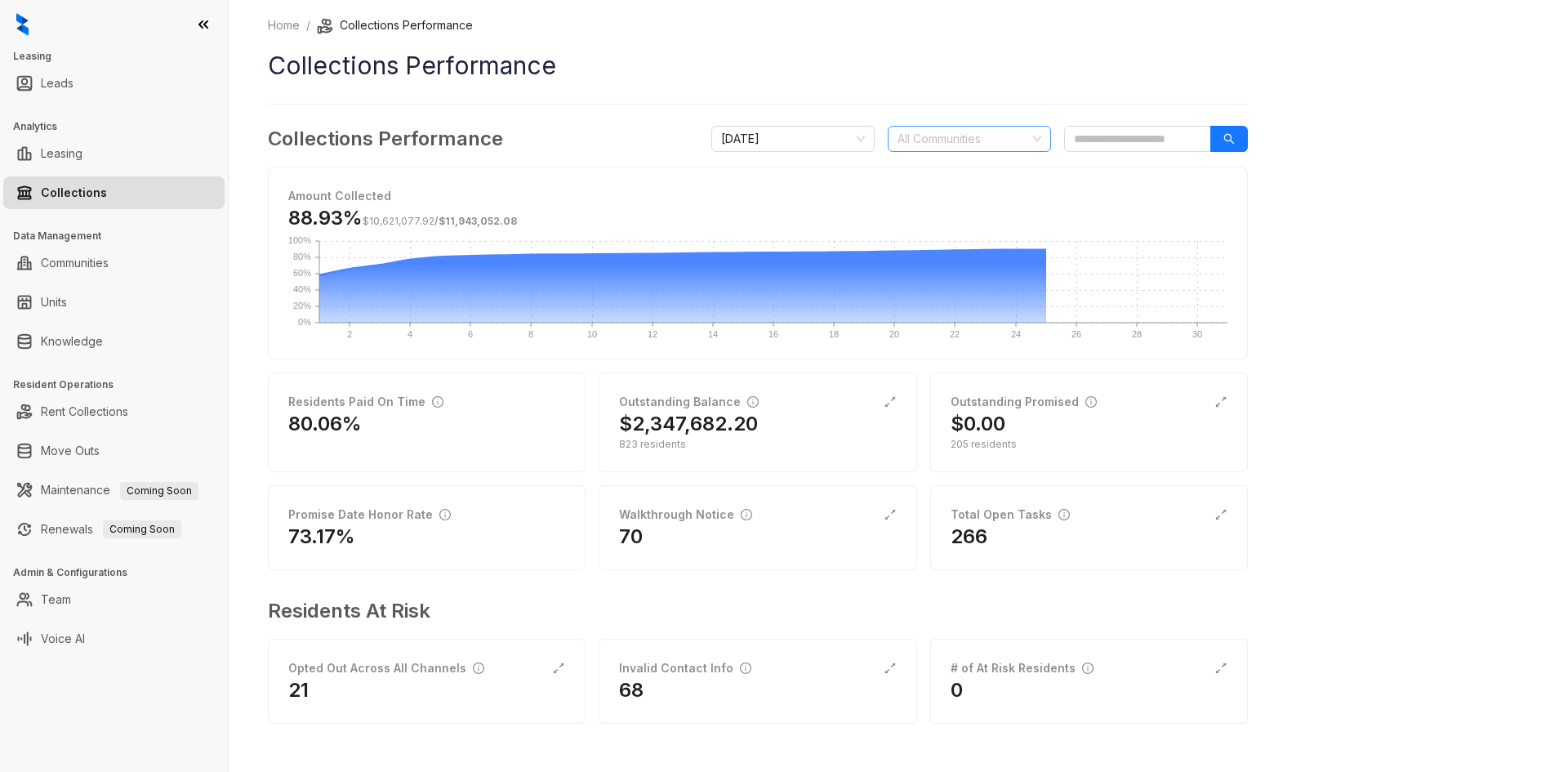
click at [966, 136] on div at bounding box center [960, 139] width 140 height 23
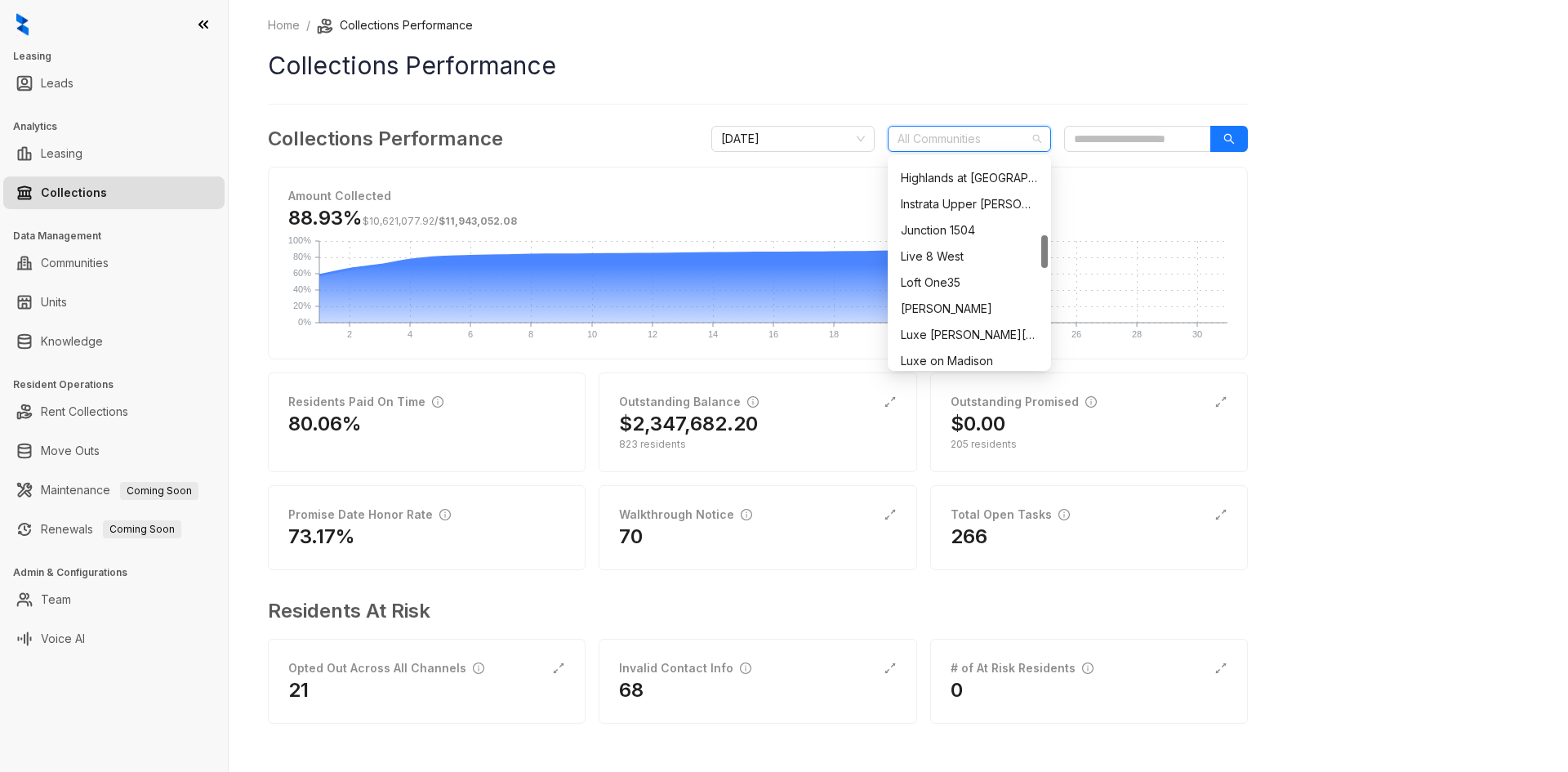
scroll to position [408, 0]
click at [950, 264] on div "Highlands at [GEOGRAPHIC_DATA]" at bounding box center [969, 259] width 137 height 18
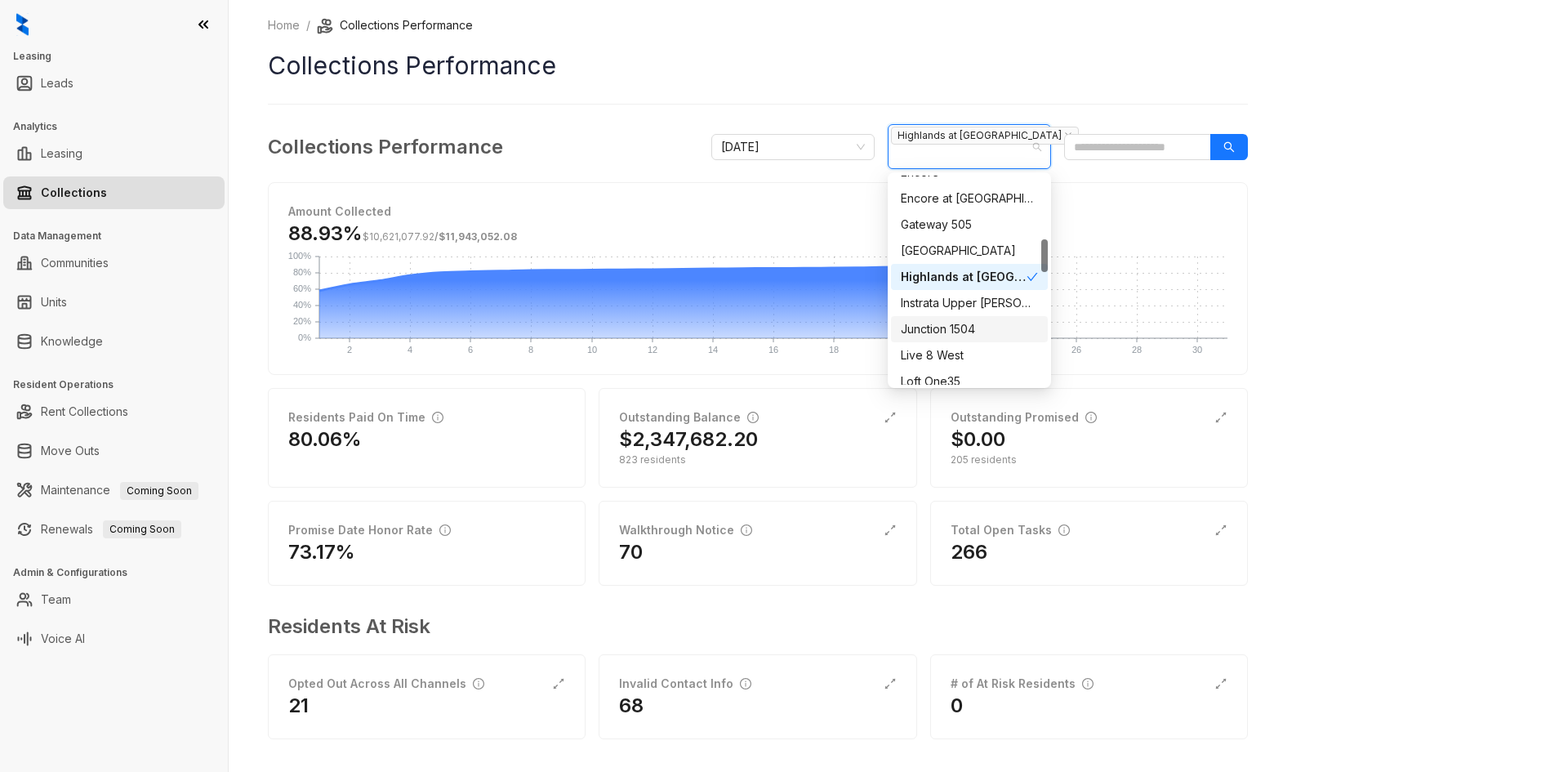
click at [1477, 408] on div "Home / Collections Performance Collections Performance Collections Performance …" at bounding box center [897, 386] width 1339 height 772
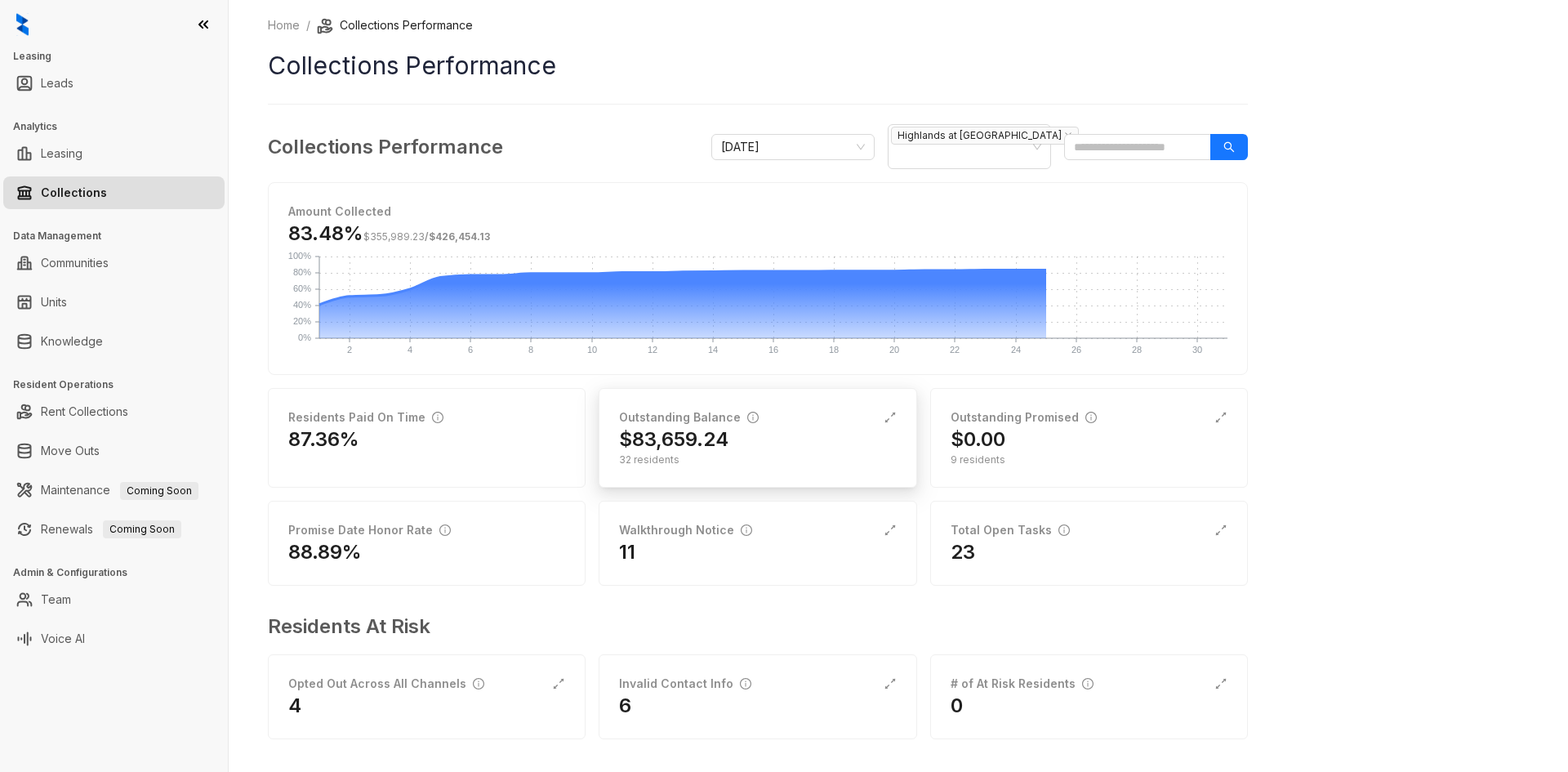
click at [704, 455] on div "32 residents" at bounding box center [756, 459] width 277 height 15
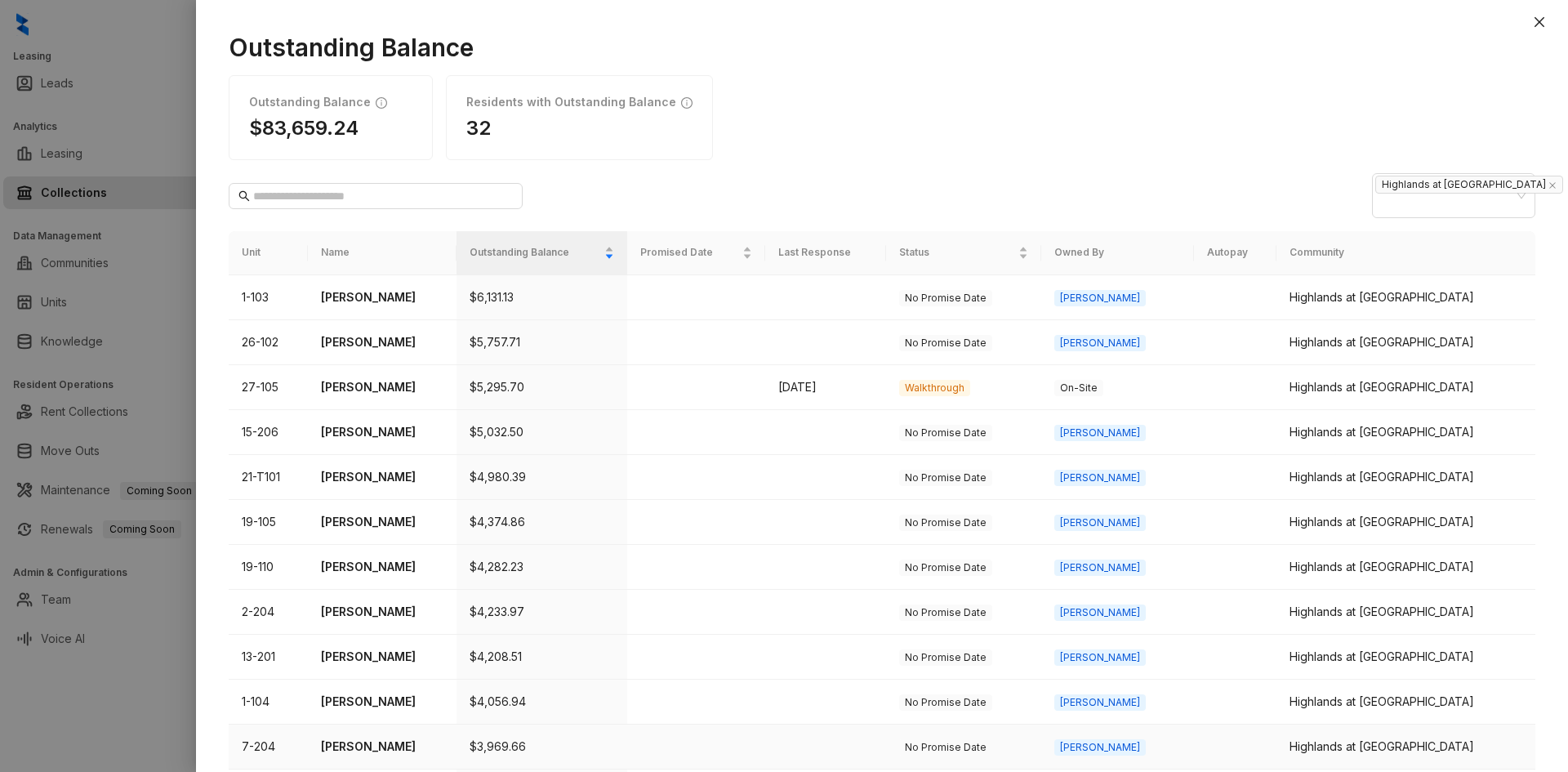
drag, startPoint x: 1278, startPoint y: 743, endPoint x: 462, endPoint y: 454, distance: 865.7
click at [997, 519] on tbody "1-103 [PERSON_NAME] $6,131.13 No Promise Date Kelsey Highlands at [GEOGRAPHIC_D…" at bounding box center [881, 723] width 1306 height 898
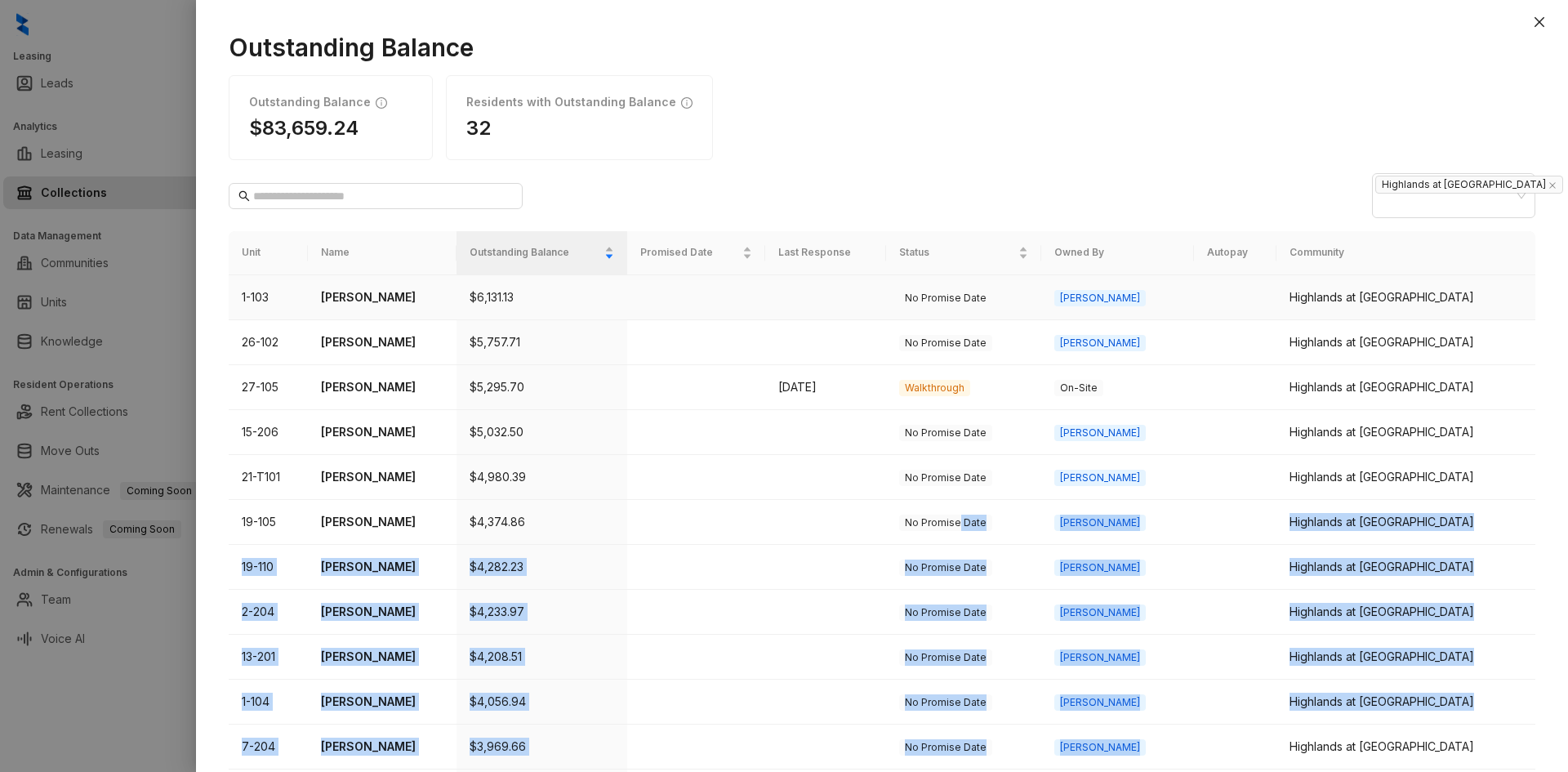
click at [713, 300] on td at bounding box center [695, 297] width 137 height 45
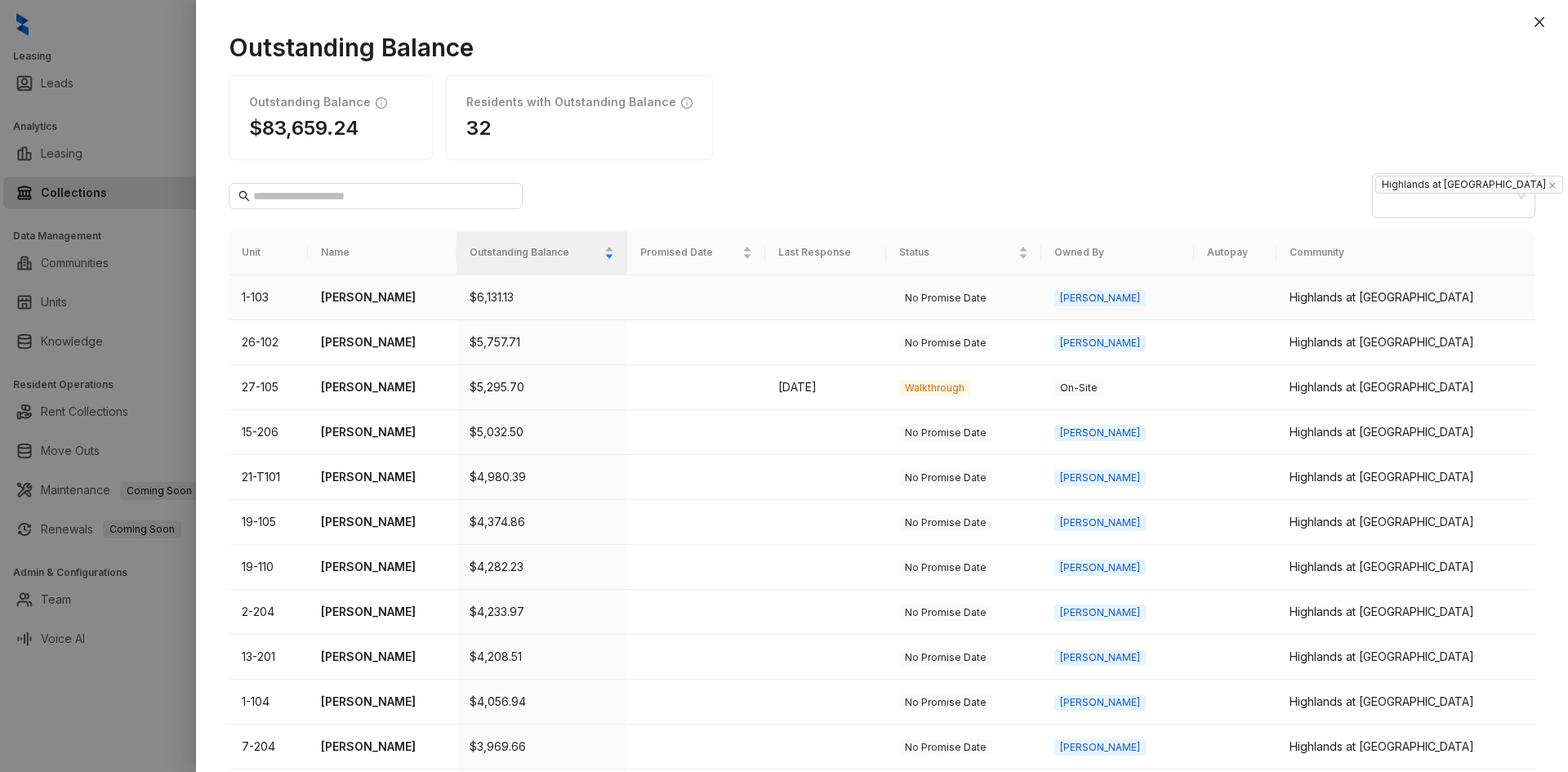
click at [713, 300] on td at bounding box center [695, 297] width 137 height 45
click at [713, 299] on td at bounding box center [695, 297] width 137 height 45
click at [365, 299] on p "[PERSON_NAME]" at bounding box center [382, 297] width 122 height 18
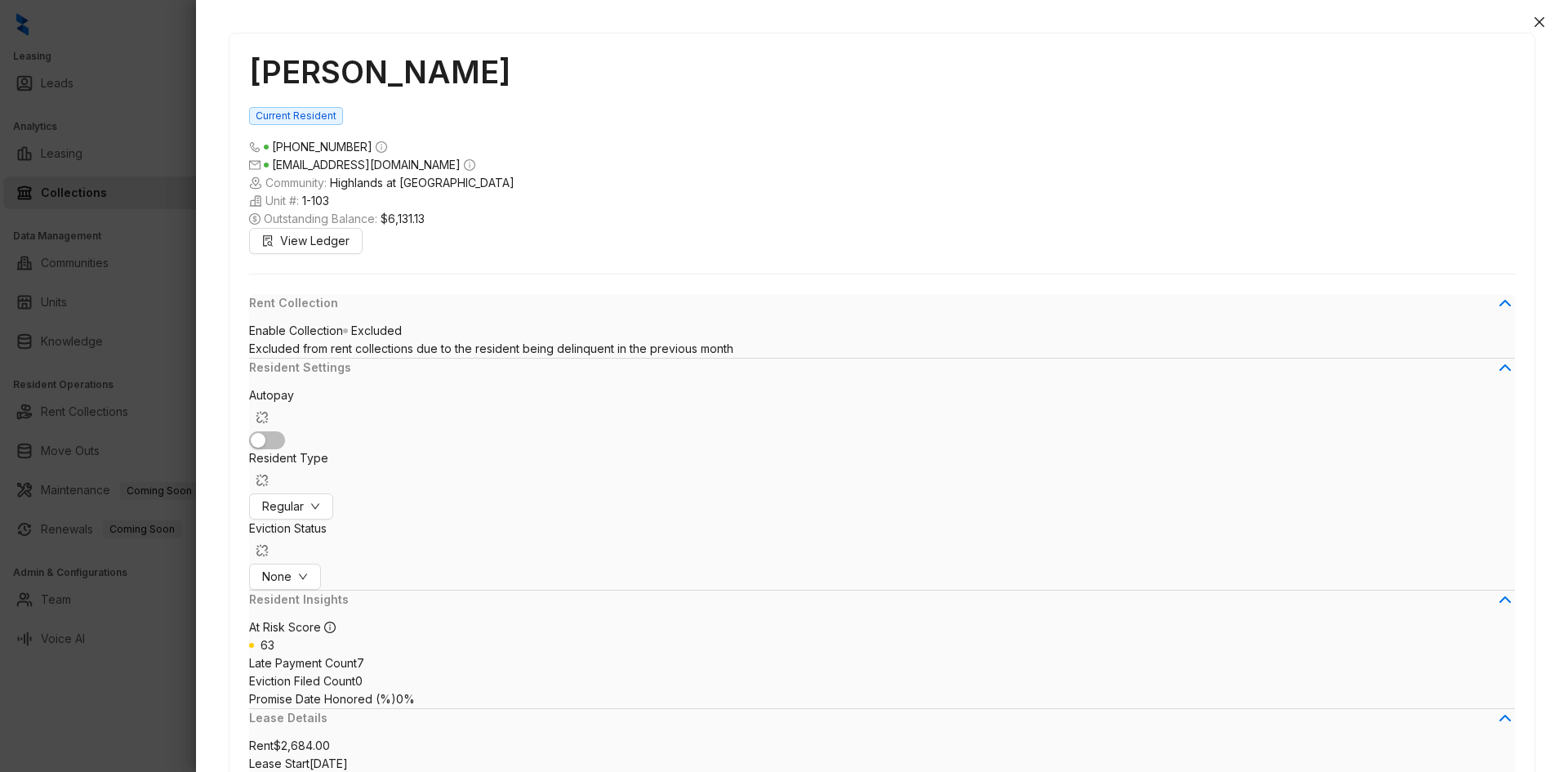
scroll to position [880, 0]
click at [1543, 28] on button "Close" at bounding box center [1539, 22] width 19 height 19
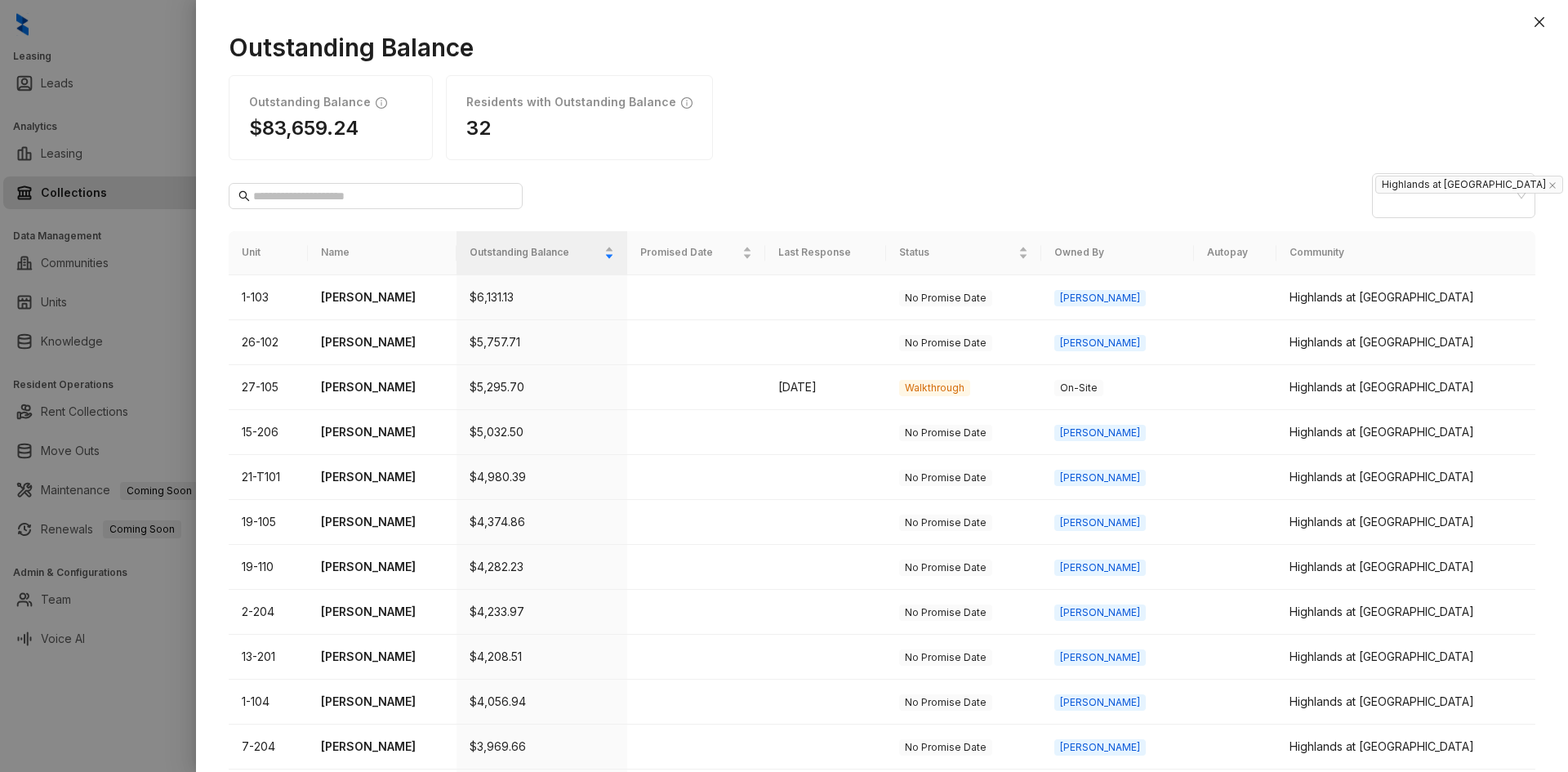
click at [100, 202] on div at bounding box center [784, 386] width 1568 height 772
